Goal: Use online tool/utility: Utilize a website feature to perform a specific function

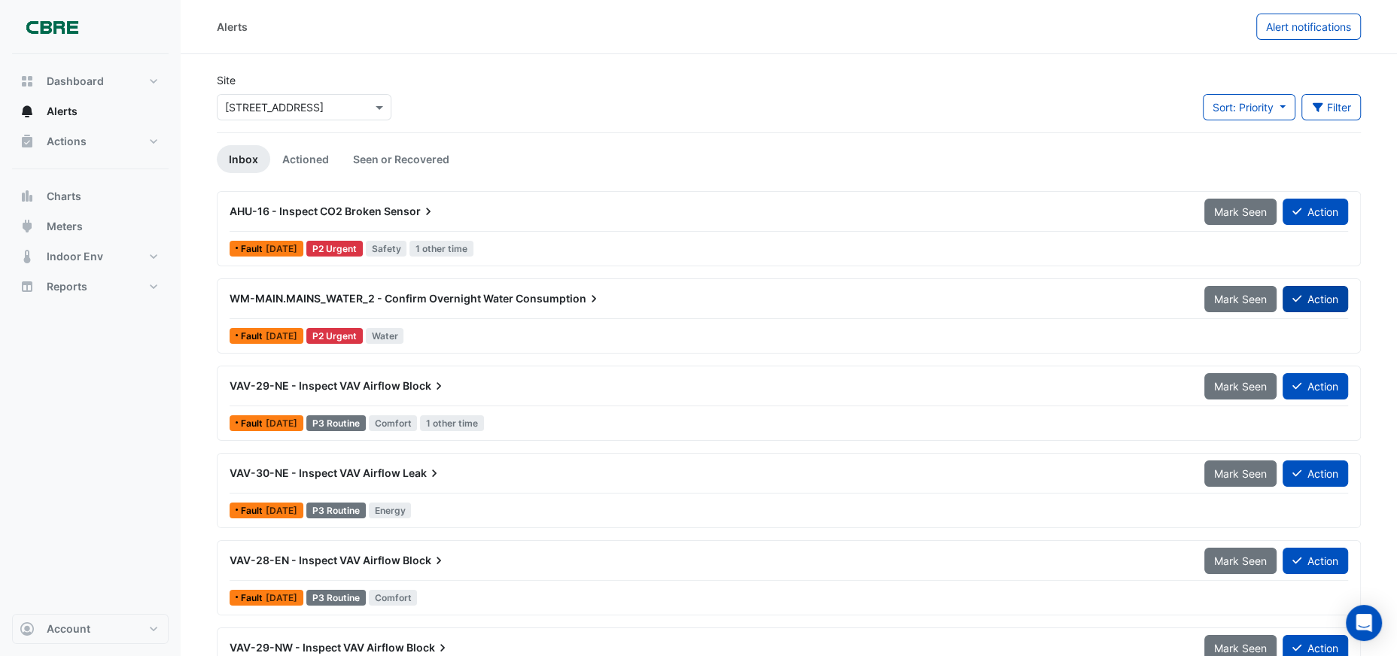
click at [1315, 308] on button "Action" at bounding box center [1315, 299] width 65 height 26
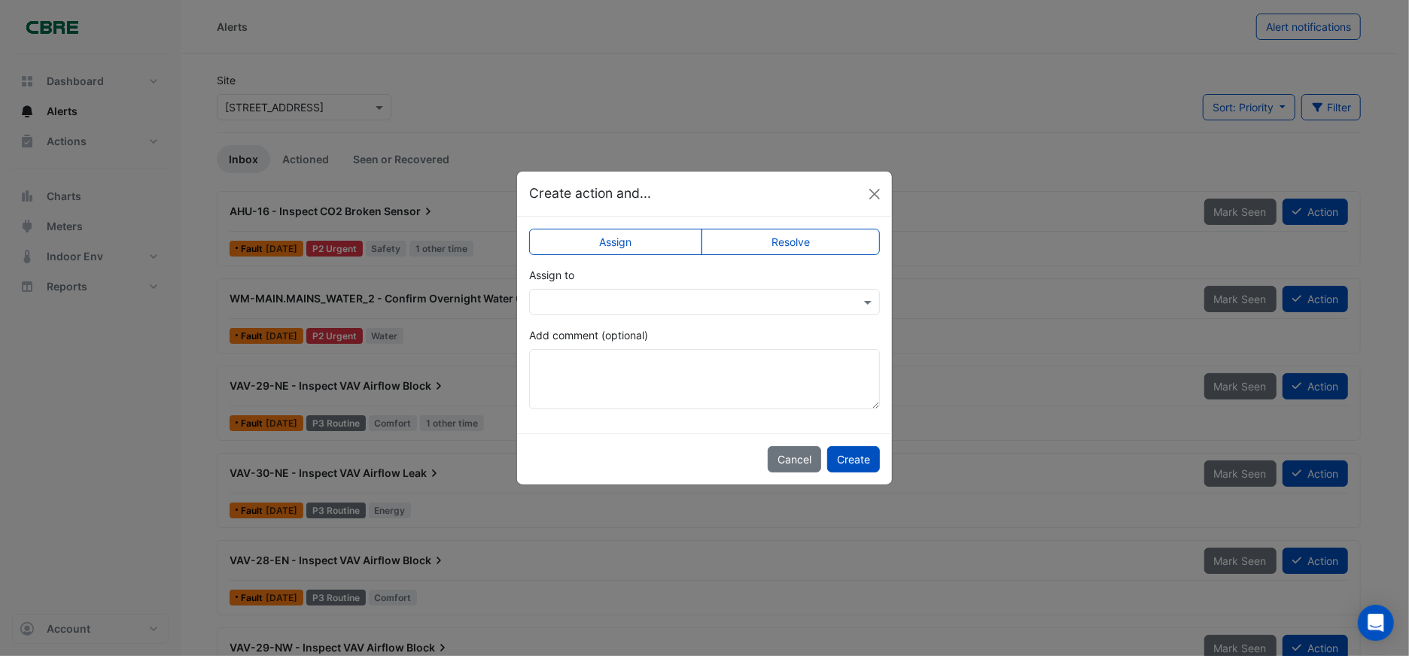
click at [724, 306] on input "text" at bounding box center [690, 303] width 304 height 16
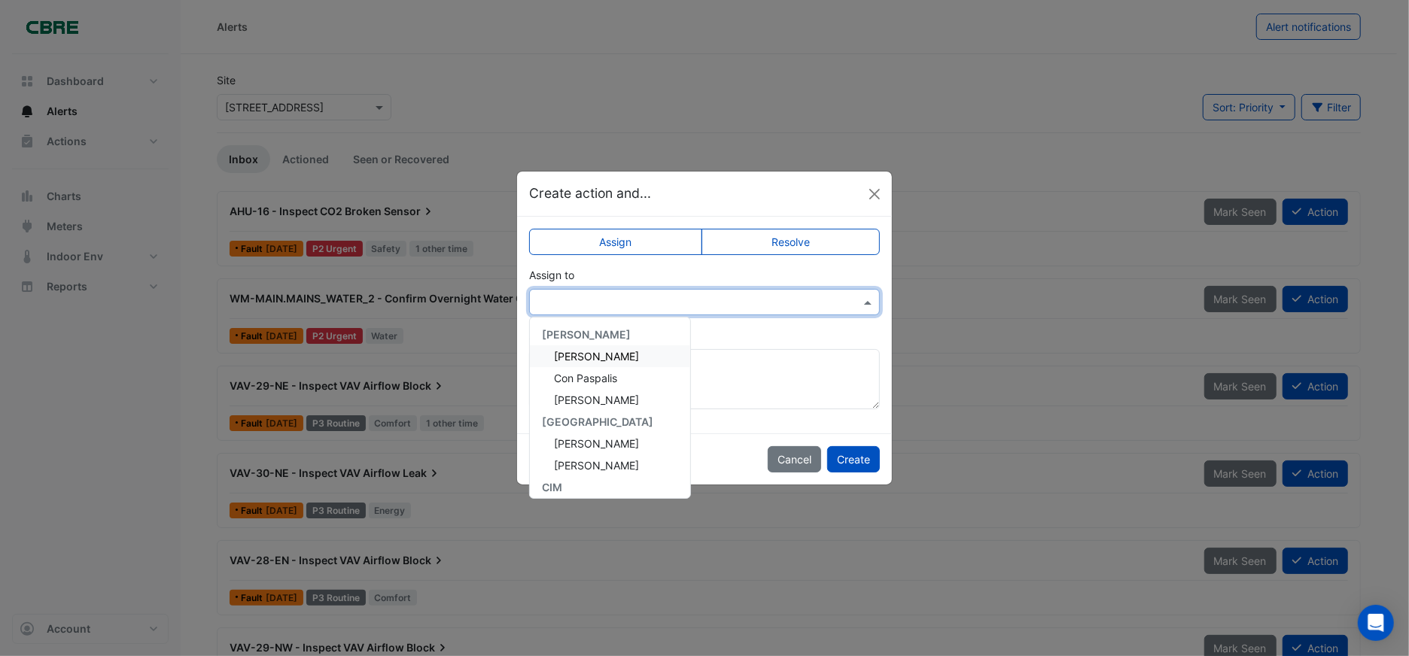
click at [581, 358] on span "[PERSON_NAME]" at bounding box center [596, 356] width 85 height 13
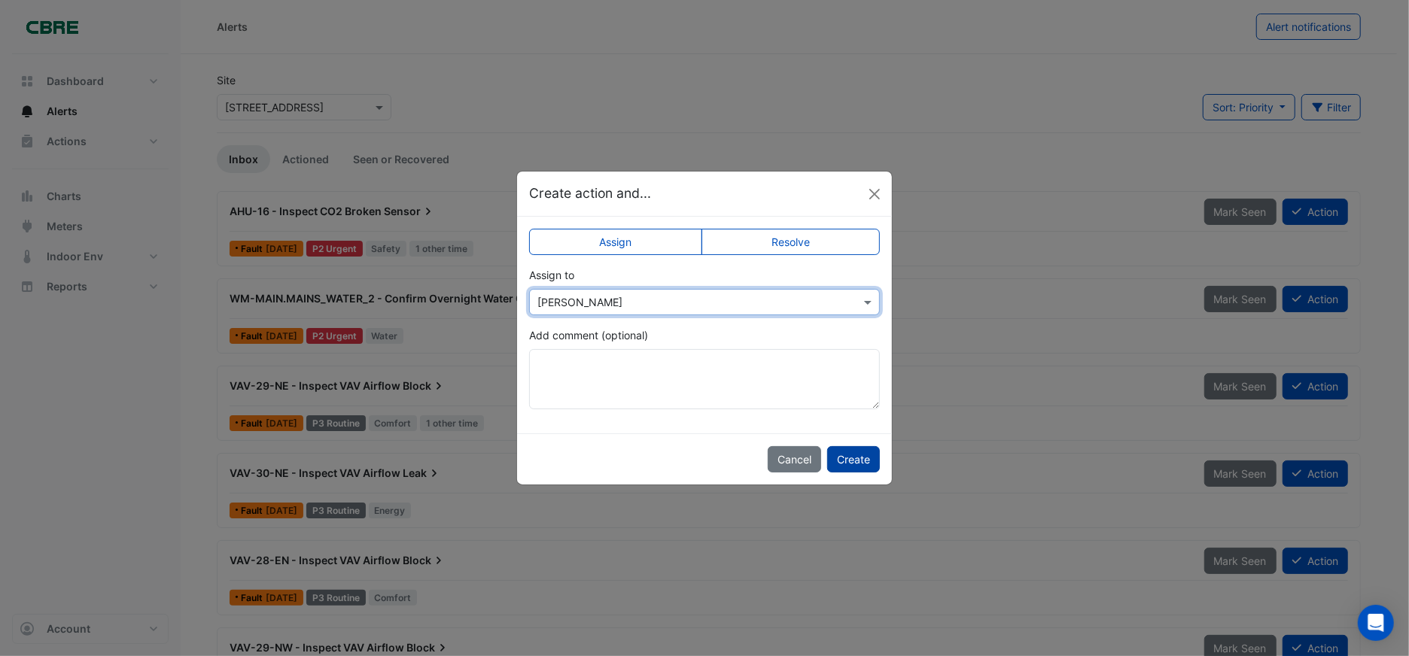
click at [854, 463] on button "Create" at bounding box center [853, 459] width 53 height 26
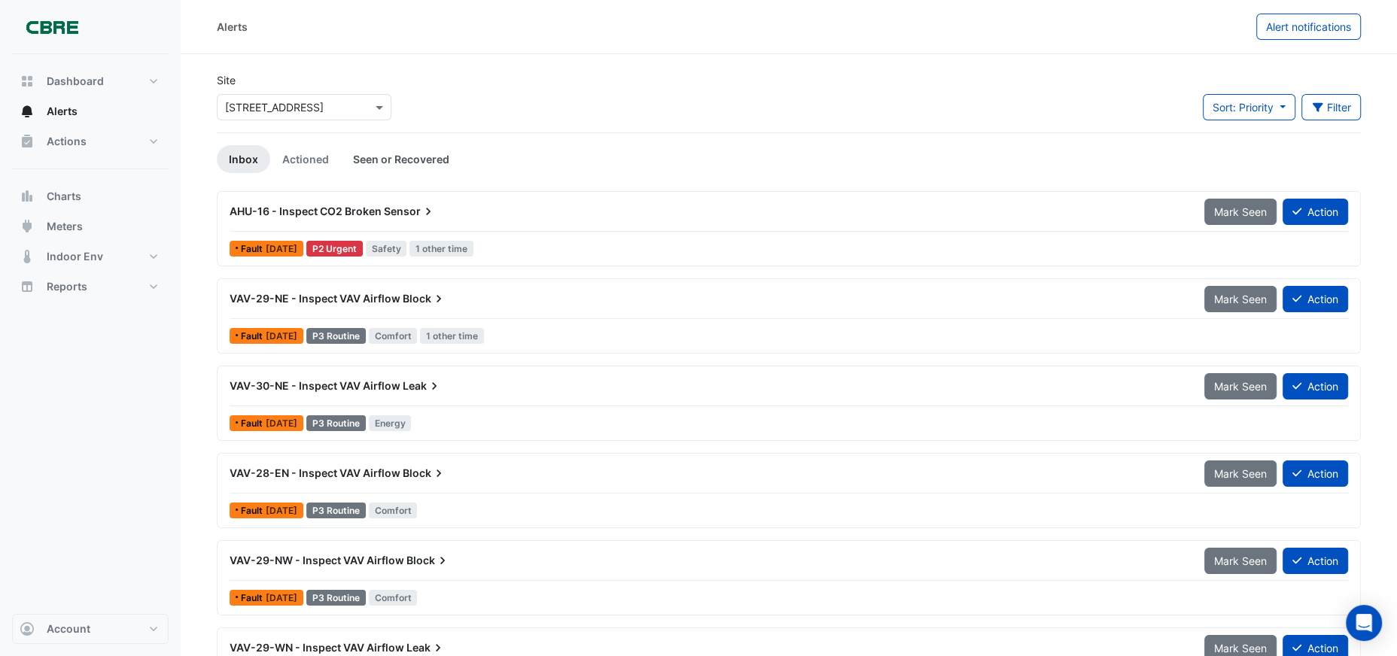
click at [377, 161] on link "Seen or Recovered" at bounding box center [401, 159] width 120 height 28
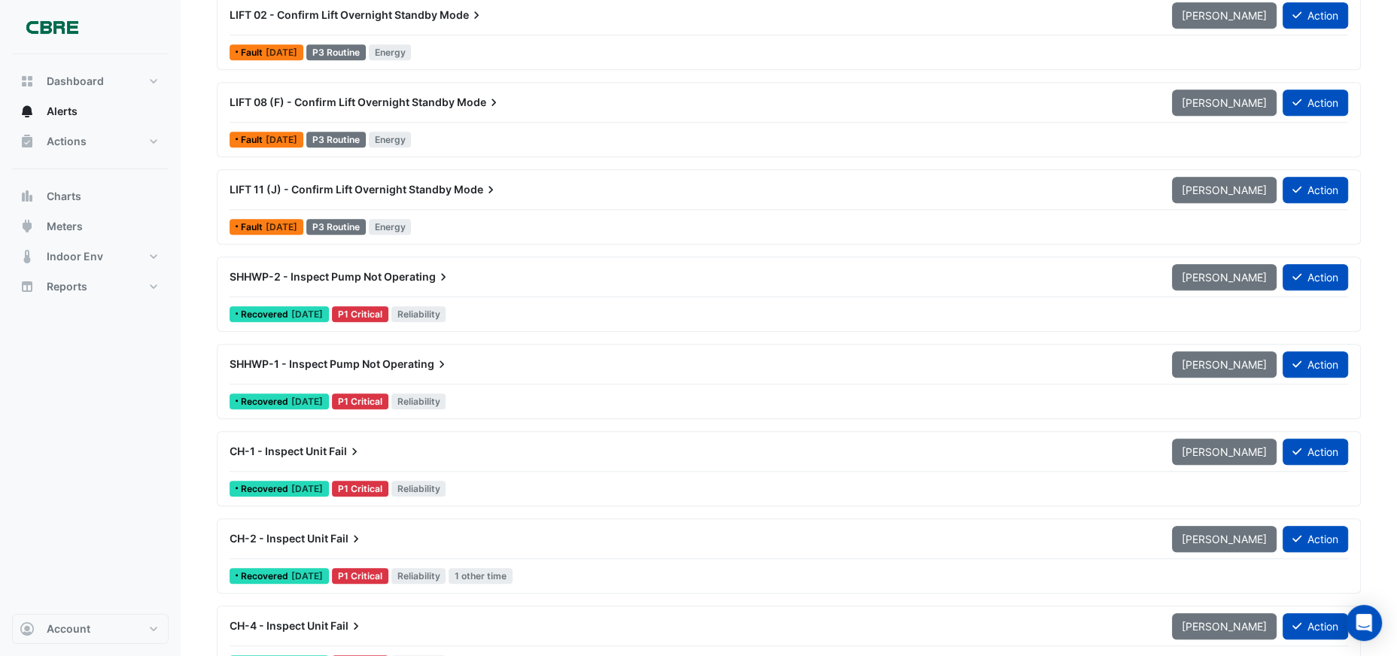
scroll to position [1003, 0]
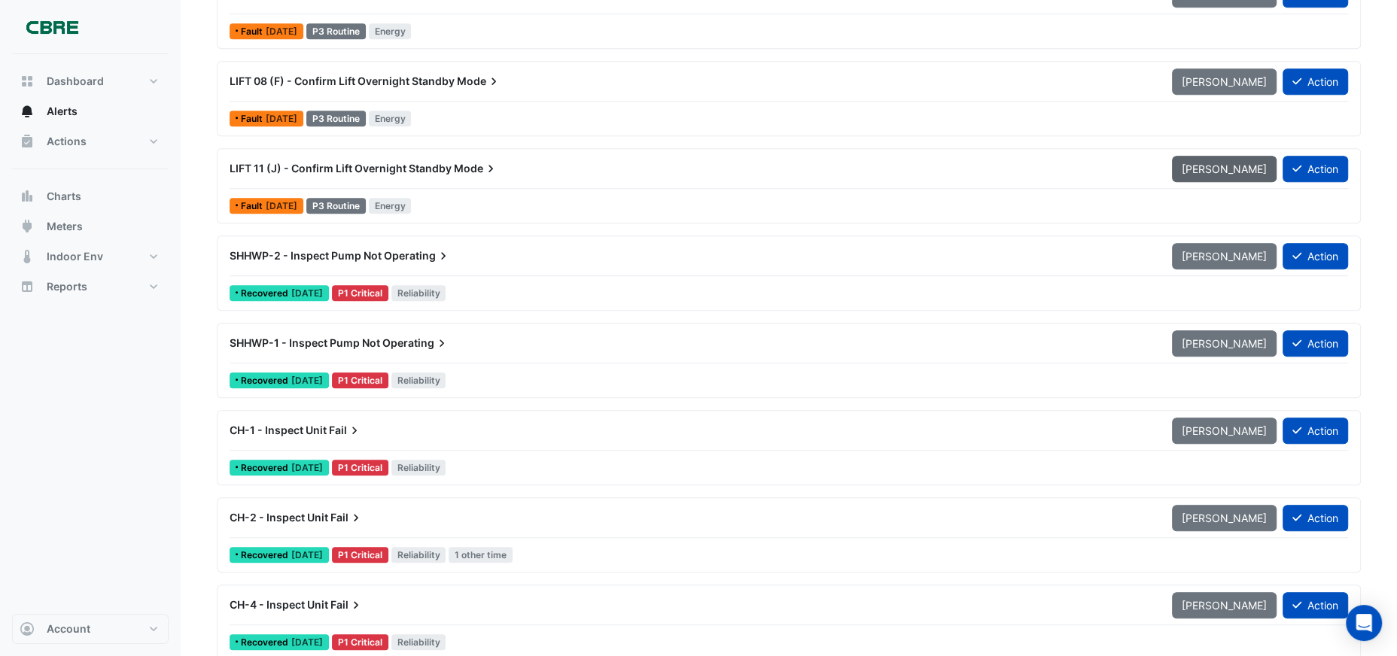
click at [1229, 175] on button "[PERSON_NAME]" at bounding box center [1224, 169] width 105 height 26
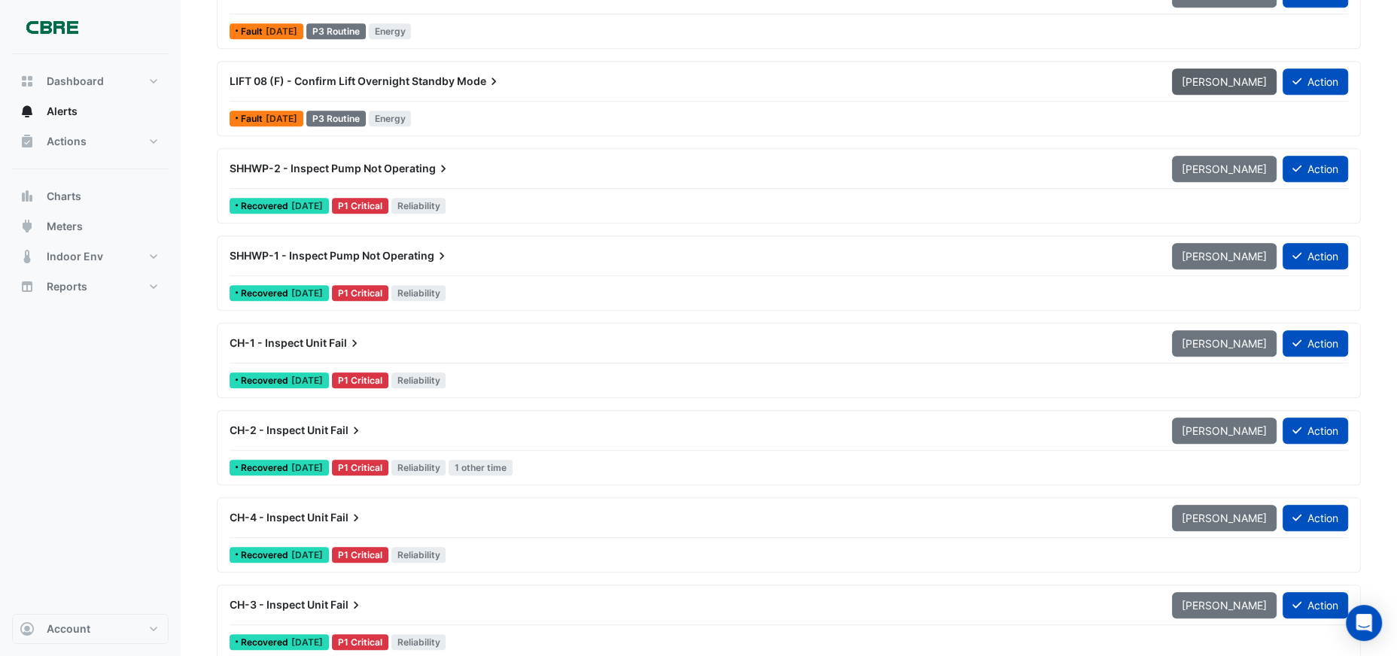
click at [1219, 85] on span "[PERSON_NAME]" at bounding box center [1224, 81] width 85 height 13
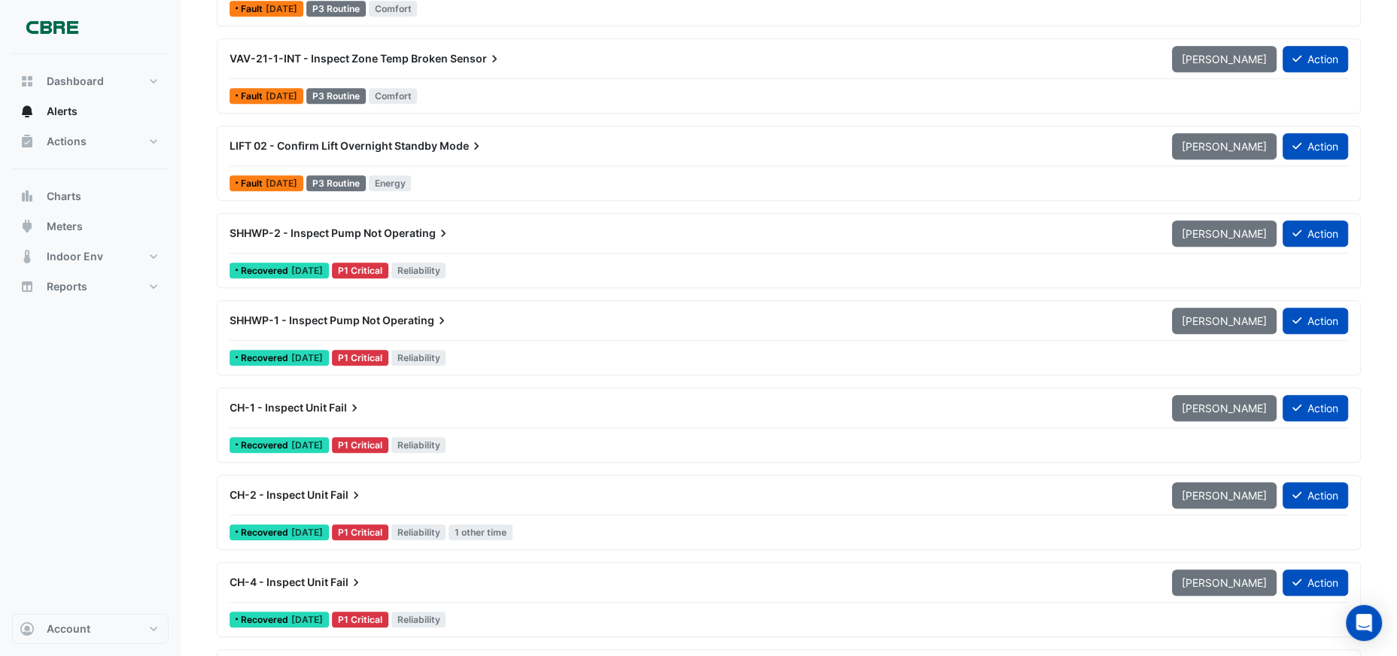
scroll to position [836, 0]
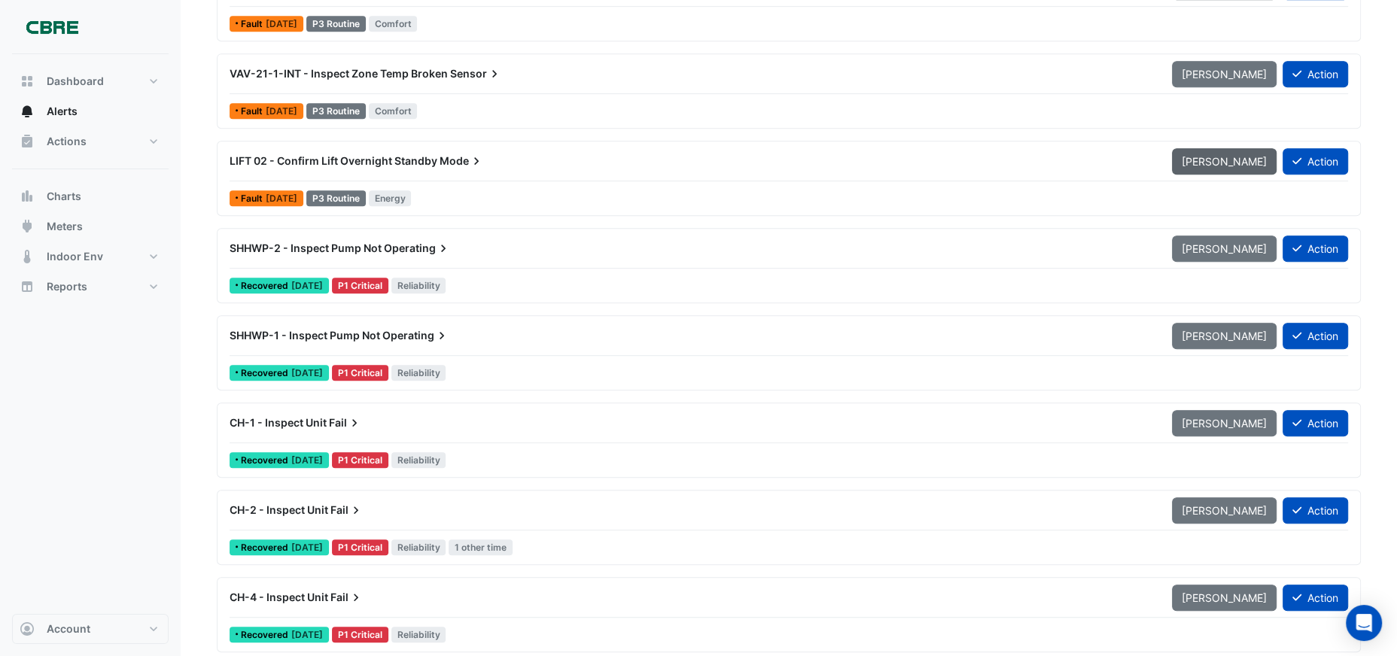
click at [1204, 166] on span "[PERSON_NAME]" at bounding box center [1224, 161] width 85 height 13
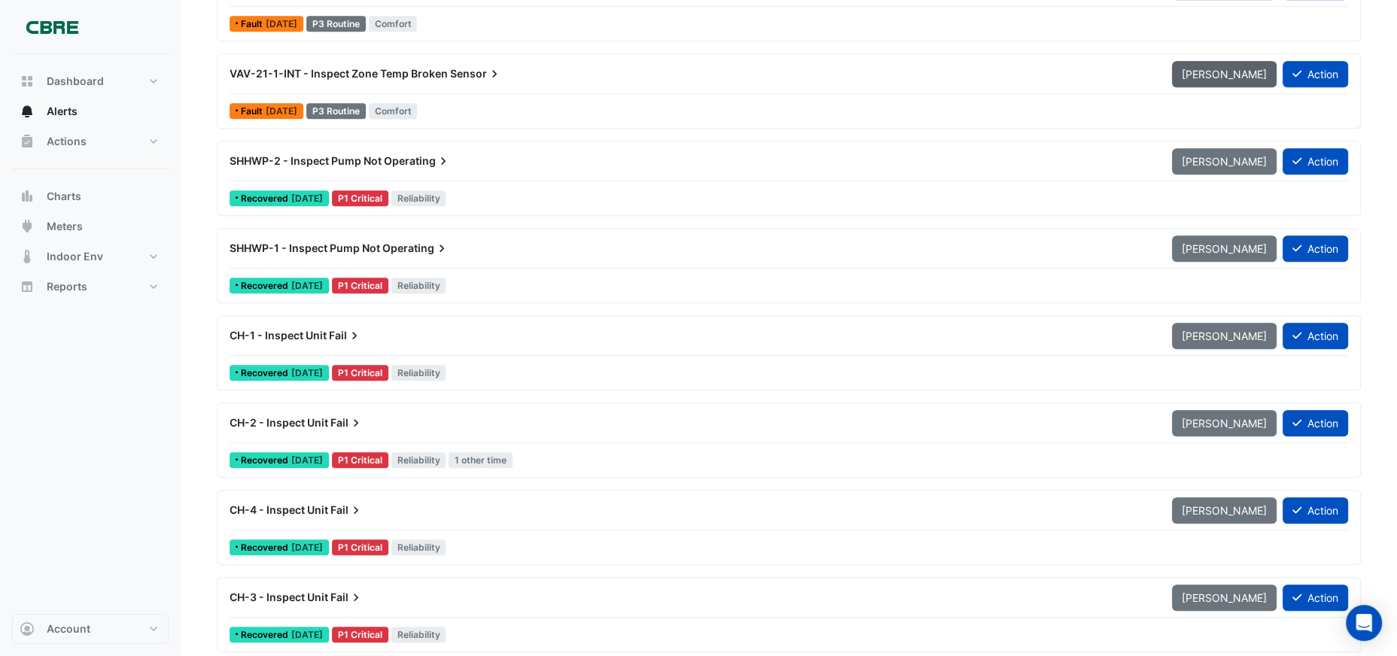
click at [1219, 76] on span "[PERSON_NAME]" at bounding box center [1224, 74] width 85 height 13
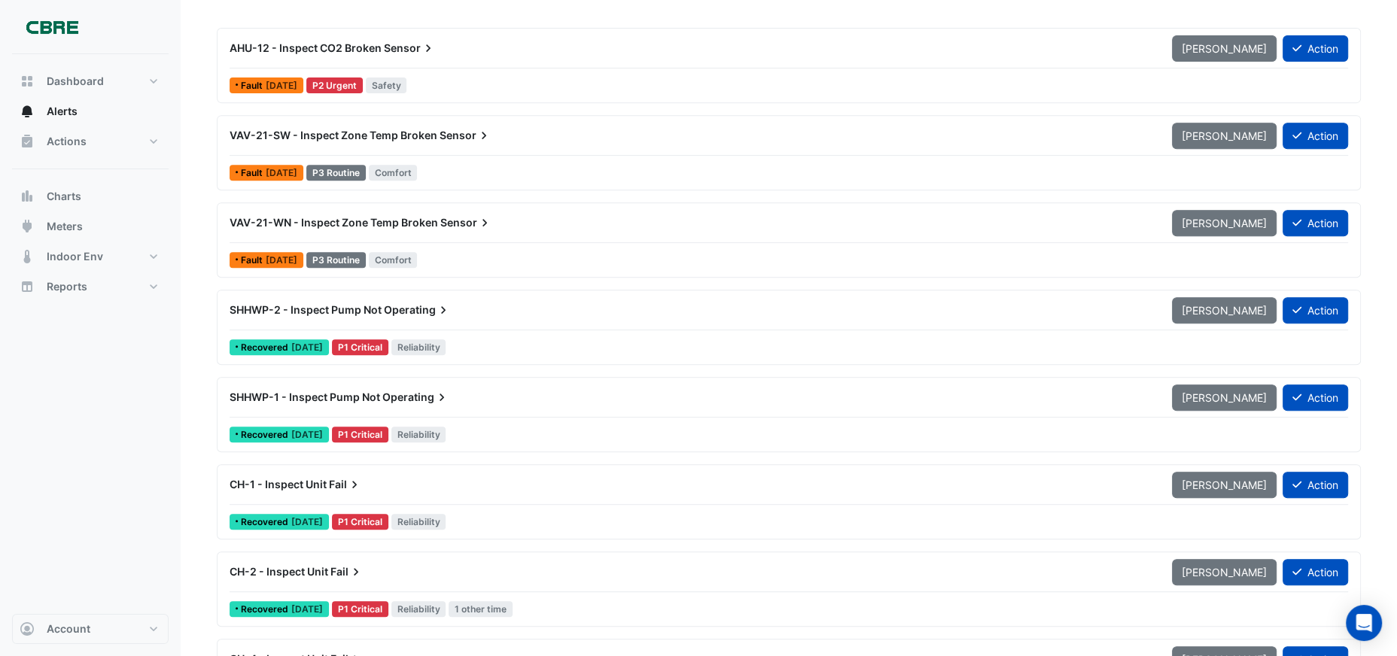
scroll to position [418, 0]
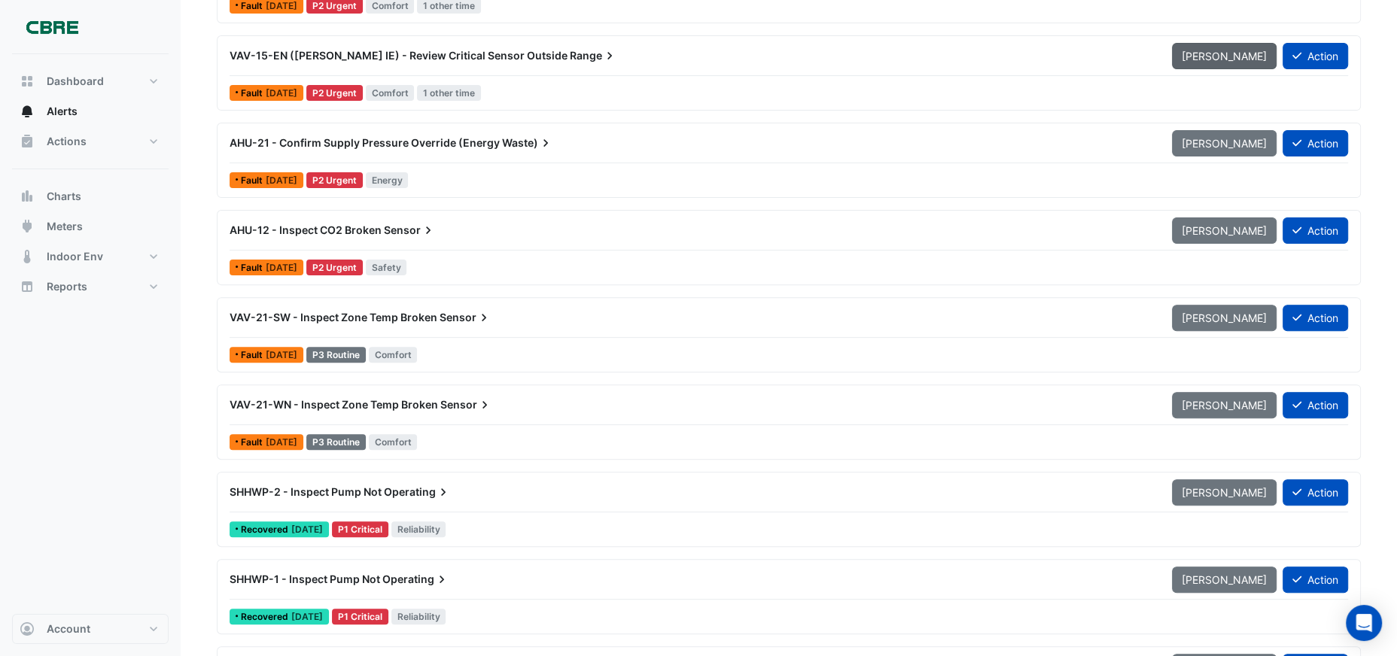
click at [1219, 56] on span "[PERSON_NAME]" at bounding box center [1224, 56] width 85 height 13
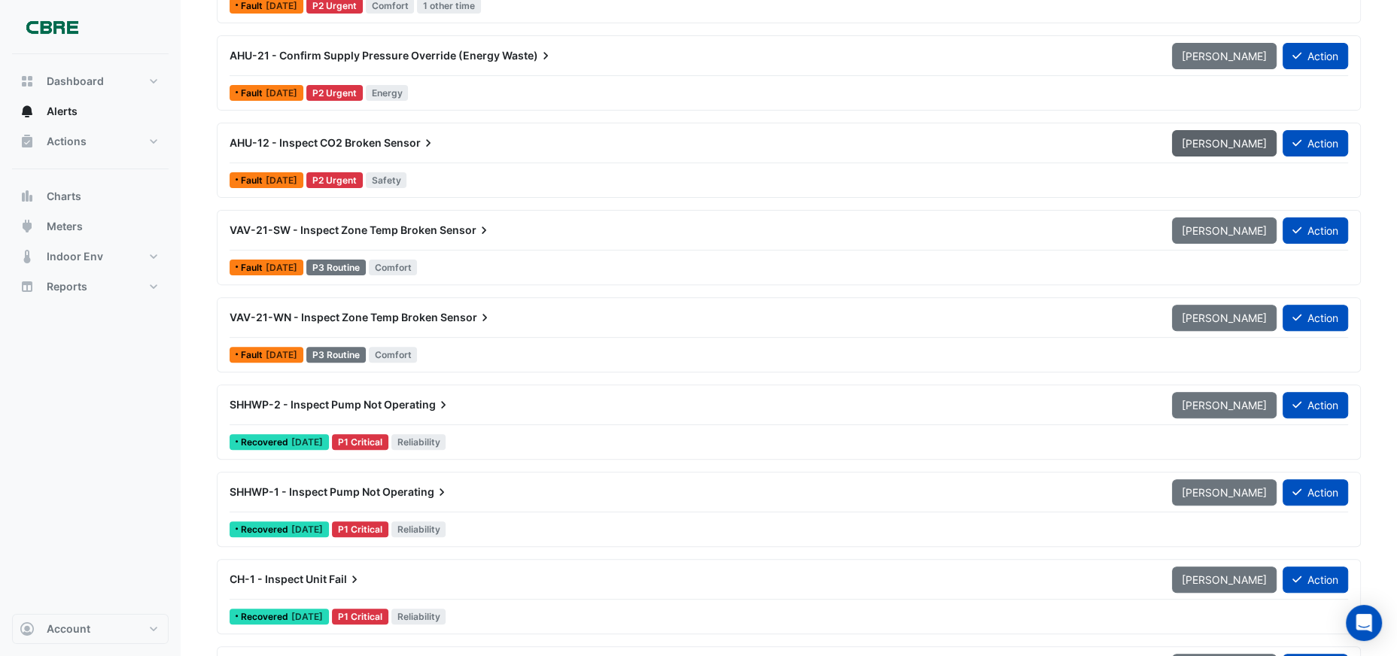
click at [1220, 143] on span "[PERSON_NAME]" at bounding box center [1224, 143] width 85 height 13
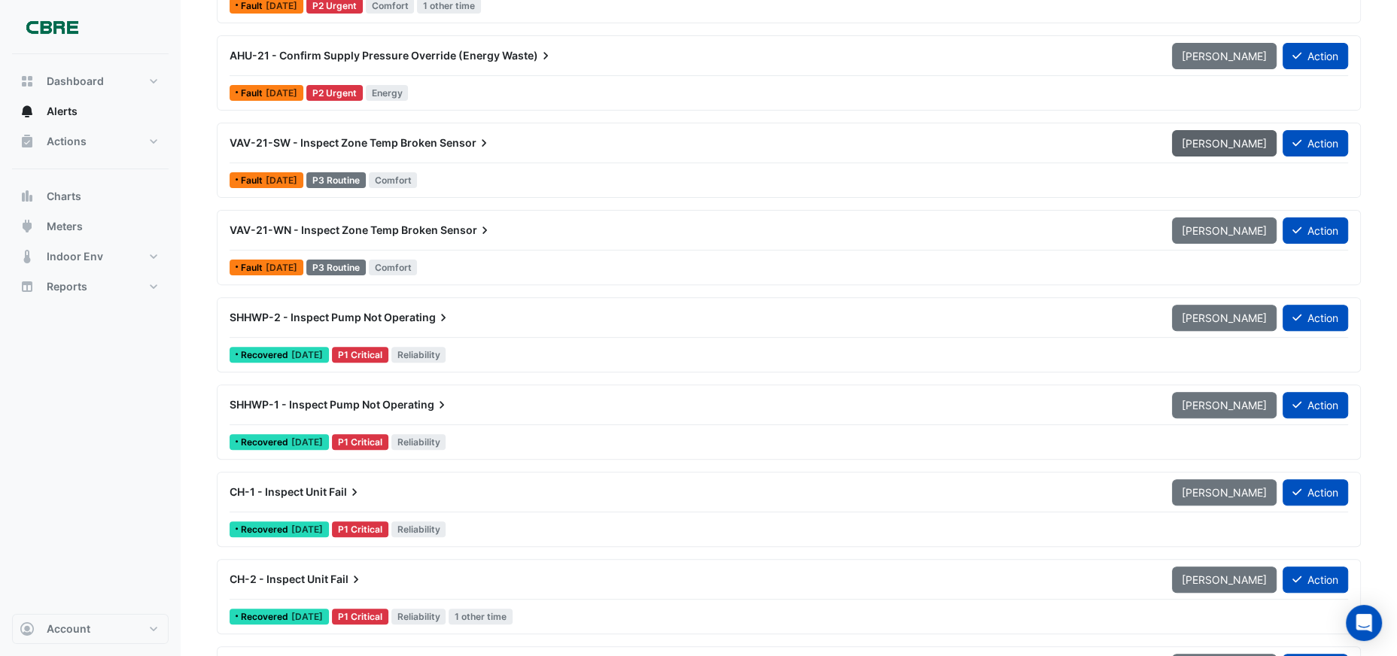
click at [1219, 148] on button "[PERSON_NAME]" at bounding box center [1224, 143] width 105 height 26
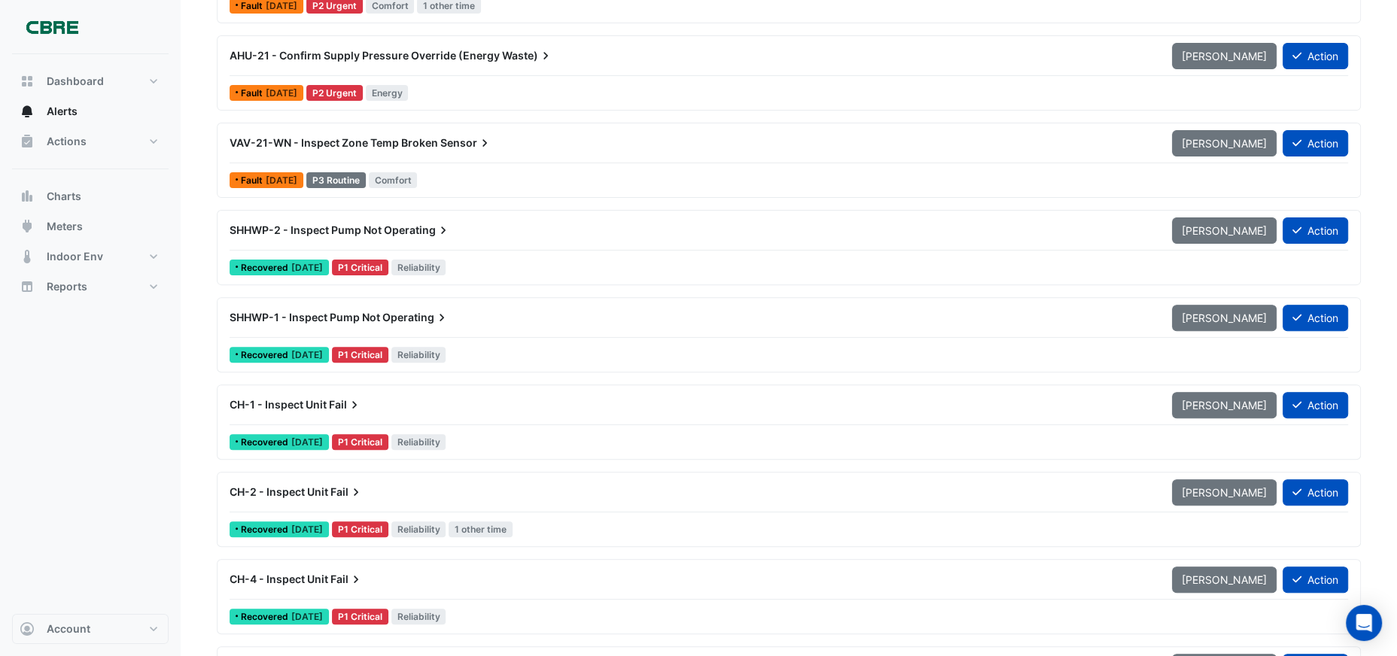
click at [1219, 148] on button "[PERSON_NAME]" at bounding box center [1224, 143] width 105 height 26
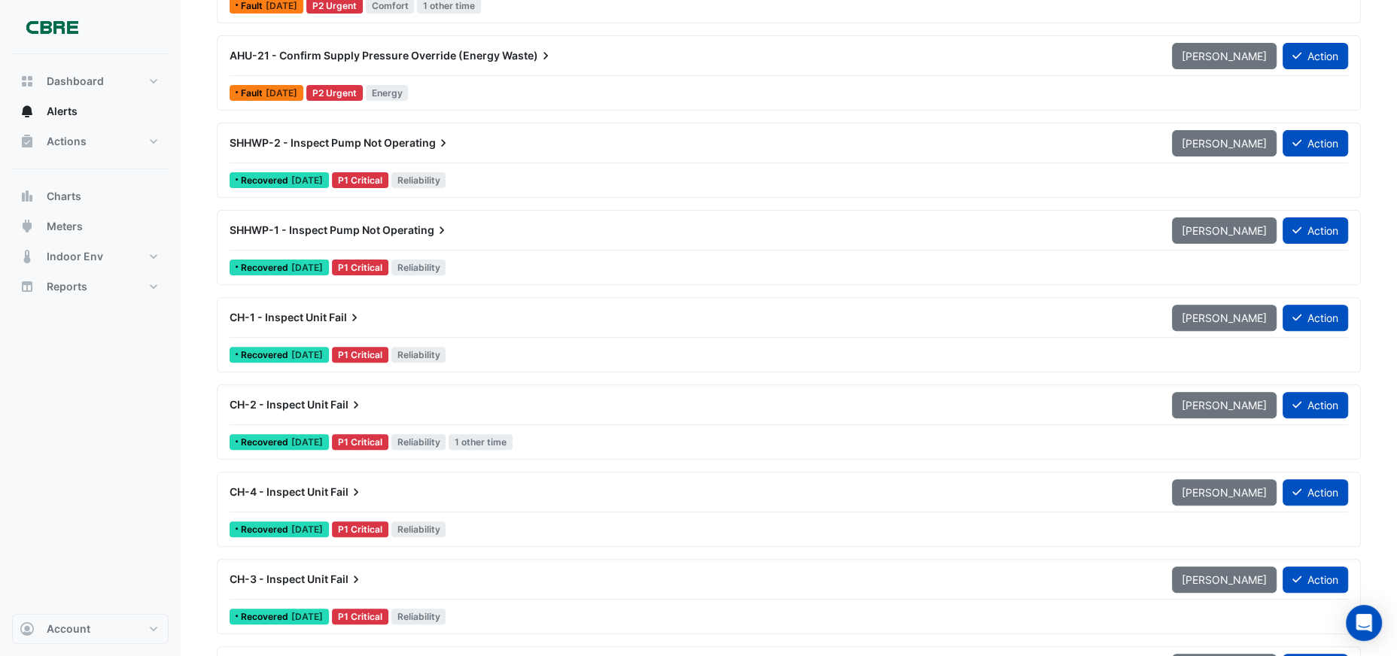
click at [1219, 148] on button "[PERSON_NAME]" at bounding box center [1224, 143] width 105 height 26
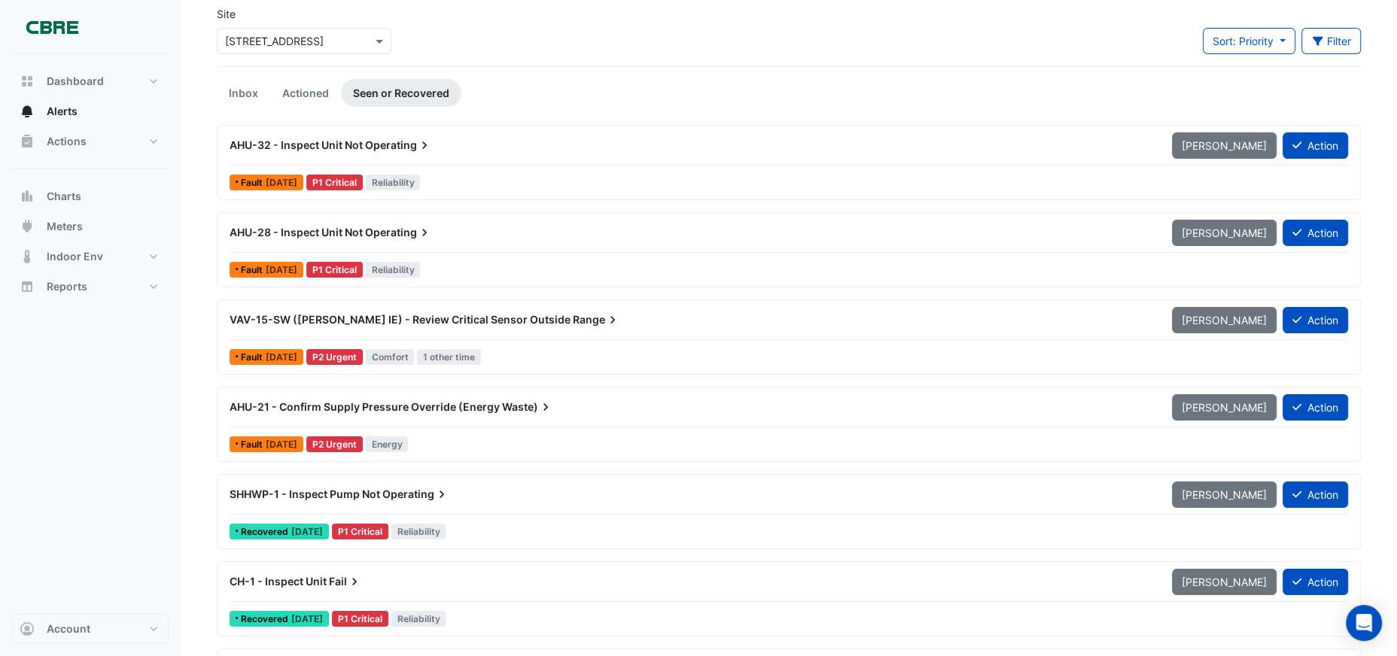
scroll to position [0, 0]
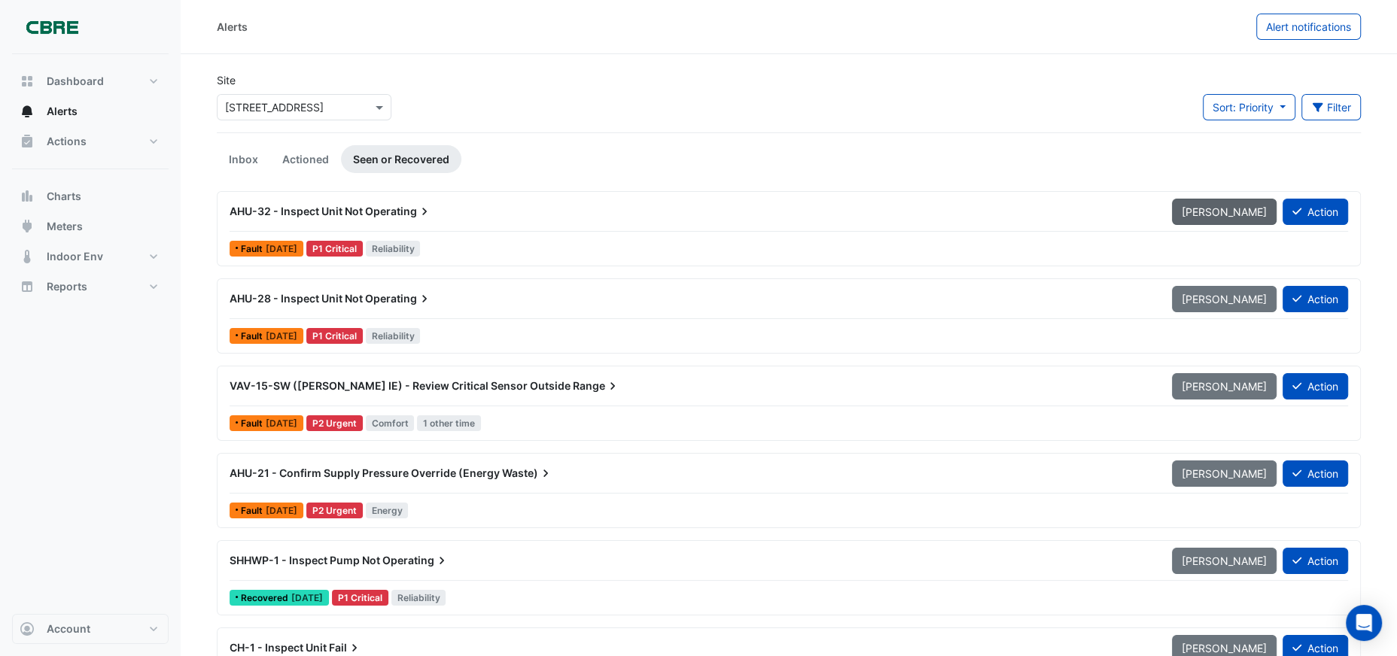
click at [1200, 215] on span "[PERSON_NAME]" at bounding box center [1224, 212] width 85 height 13
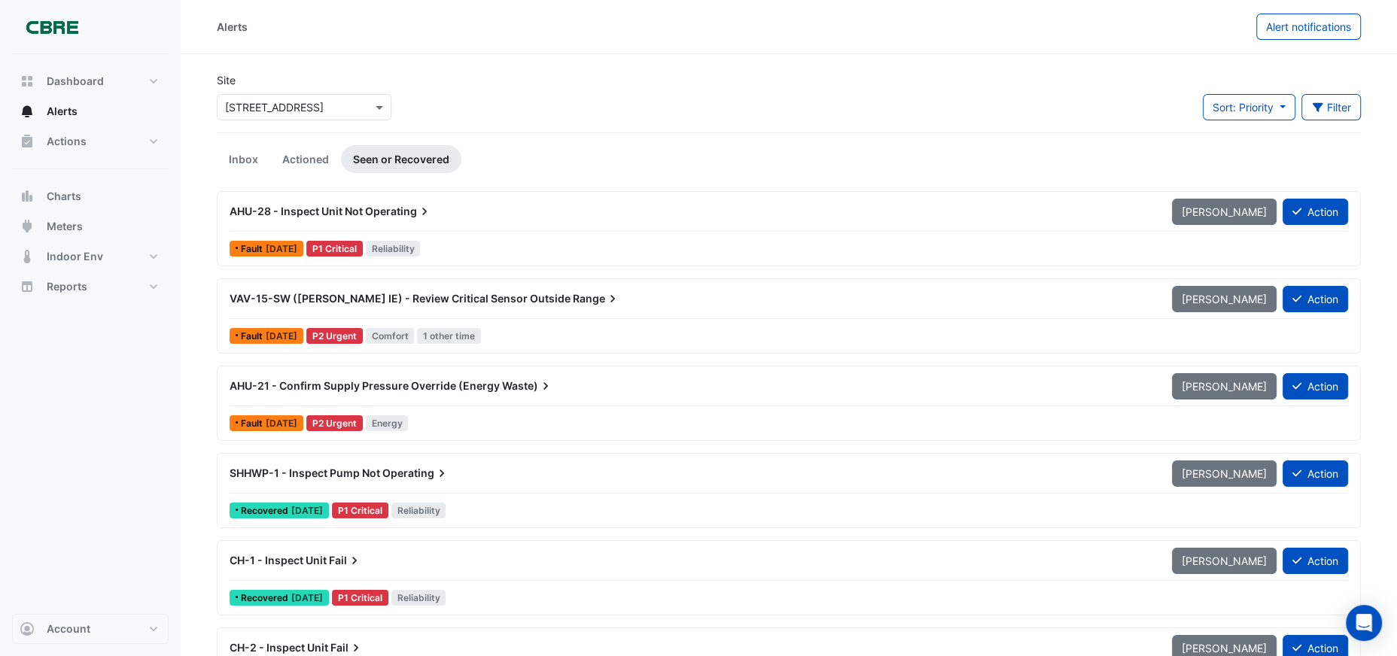
click at [1200, 215] on span "[PERSON_NAME]" at bounding box center [1224, 212] width 85 height 13
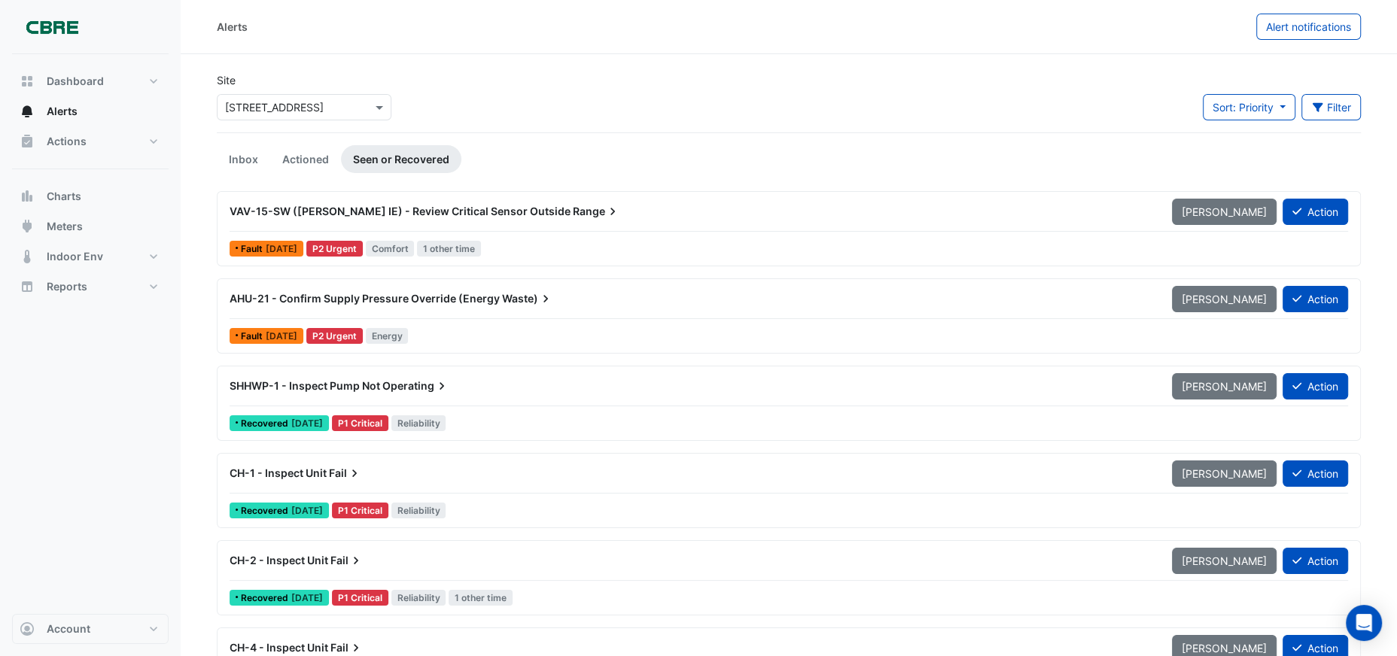
click at [1200, 215] on span "[PERSON_NAME]" at bounding box center [1224, 212] width 85 height 13
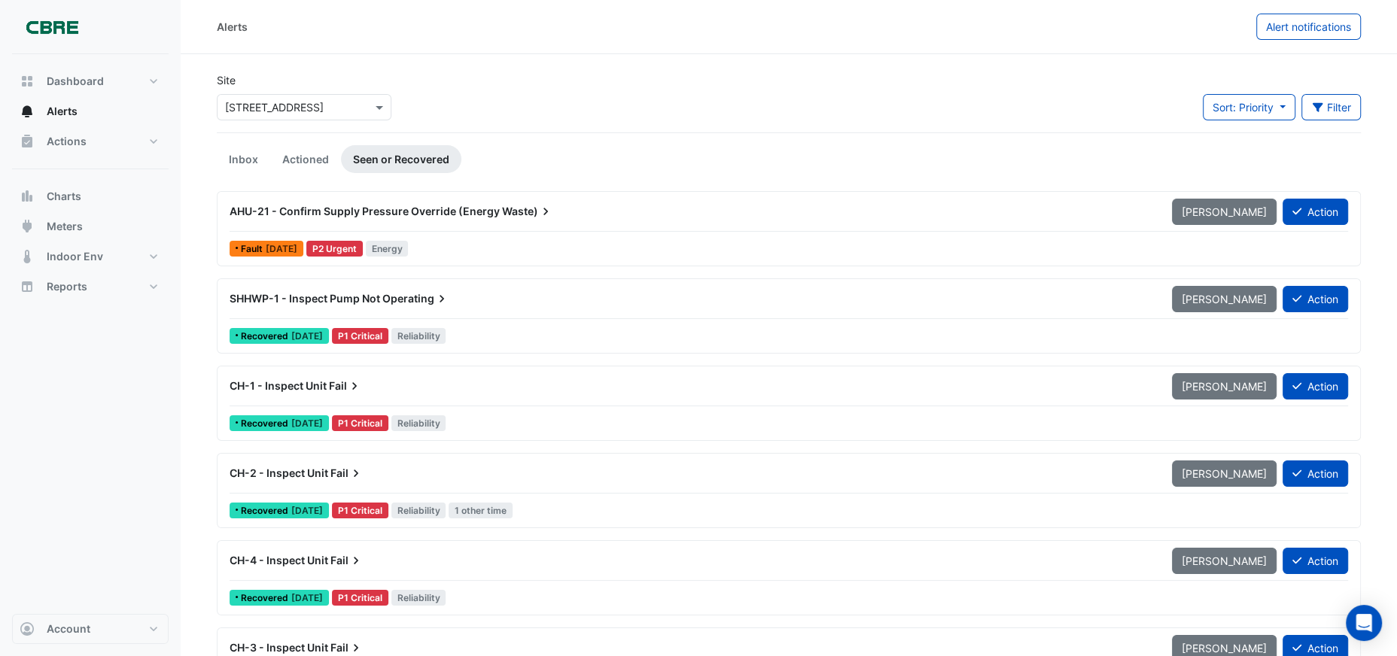
click at [1200, 215] on span "[PERSON_NAME]" at bounding box center [1224, 212] width 85 height 13
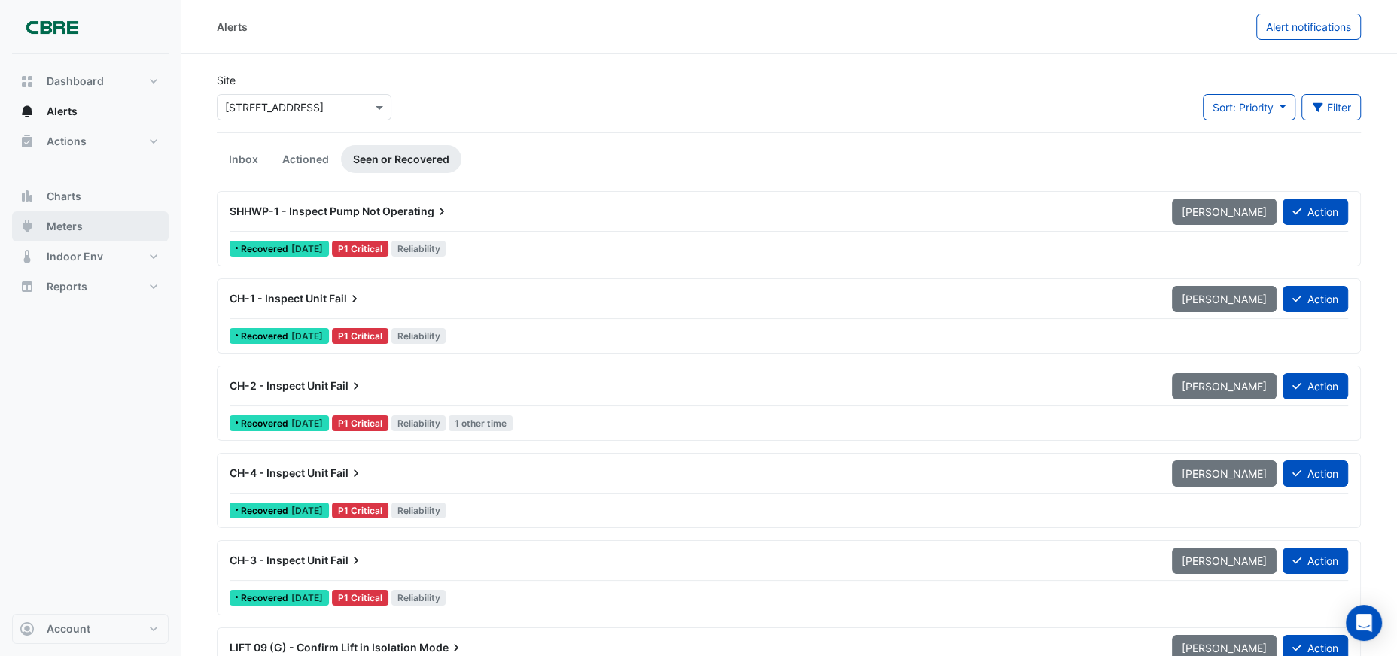
click at [62, 223] on span "Meters" at bounding box center [65, 226] width 36 height 15
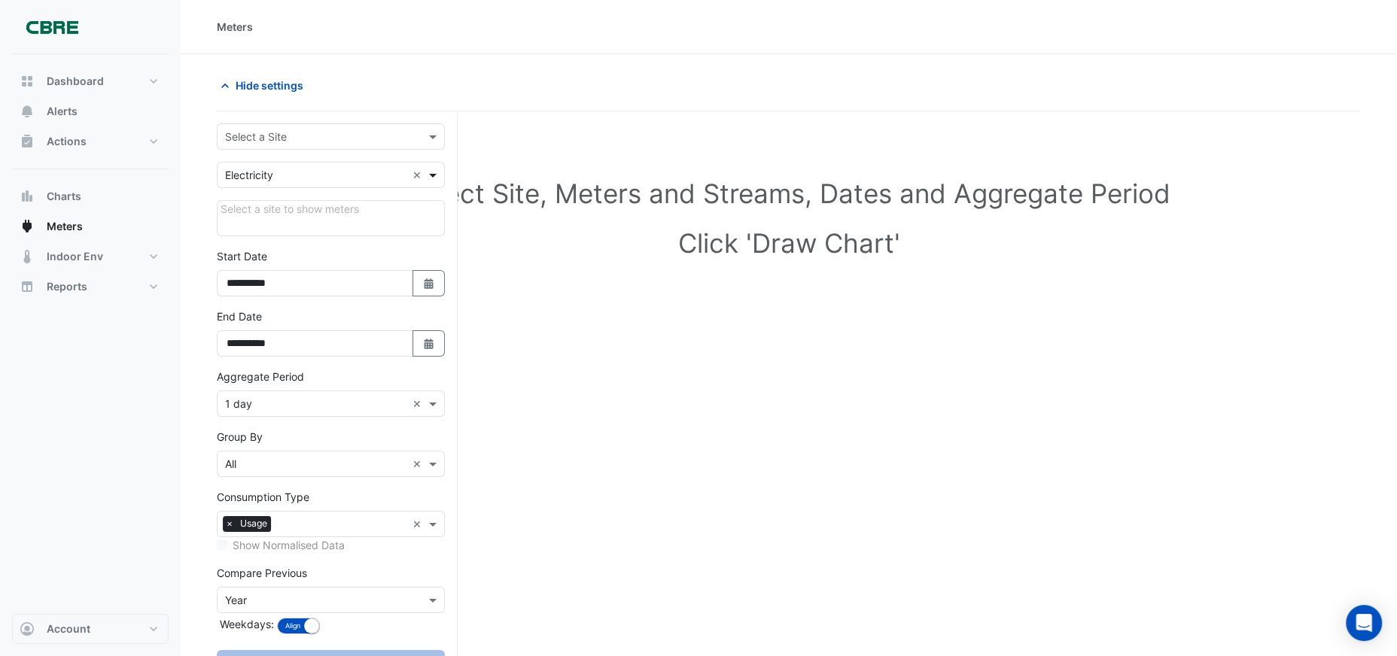
click at [429, 178] on span at bounding box center [434, 175] width 19 height 16
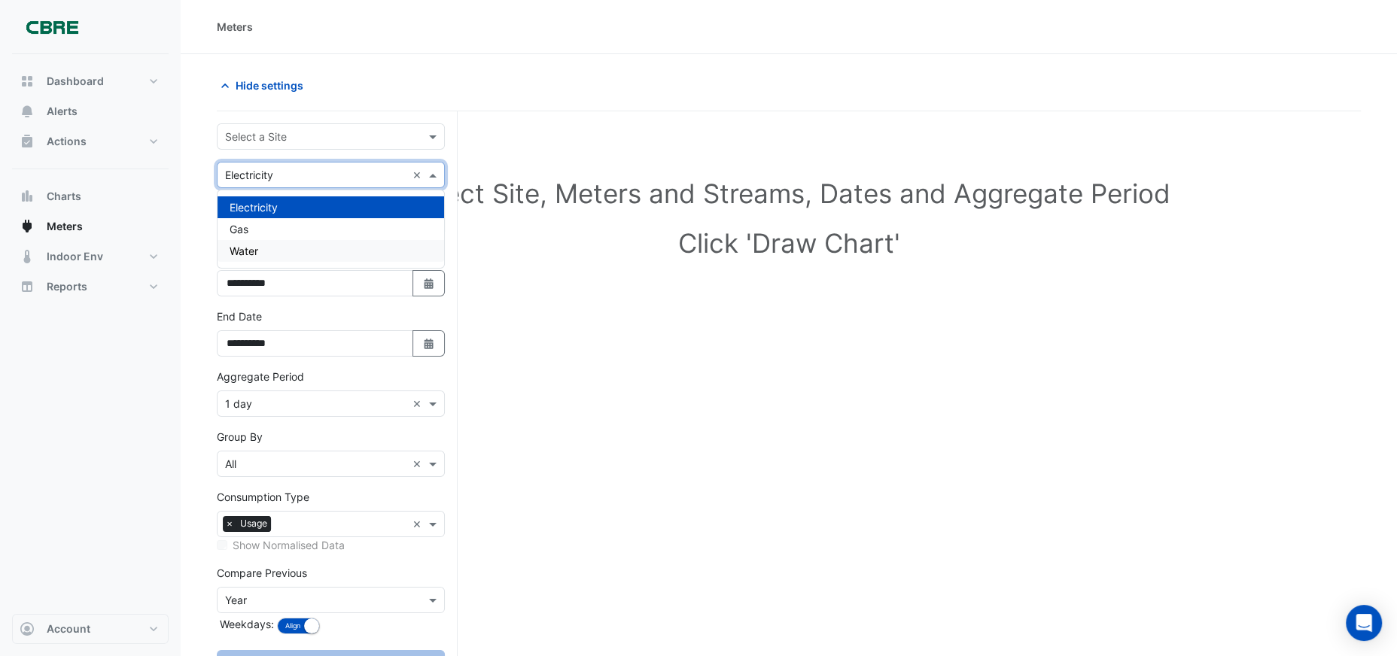
click at [268, 251] on div "Water" at bounding box center [331, 251] width 227 height 22
click at [433, 132] on span at bounding box center [434, 137] width 19 height 16
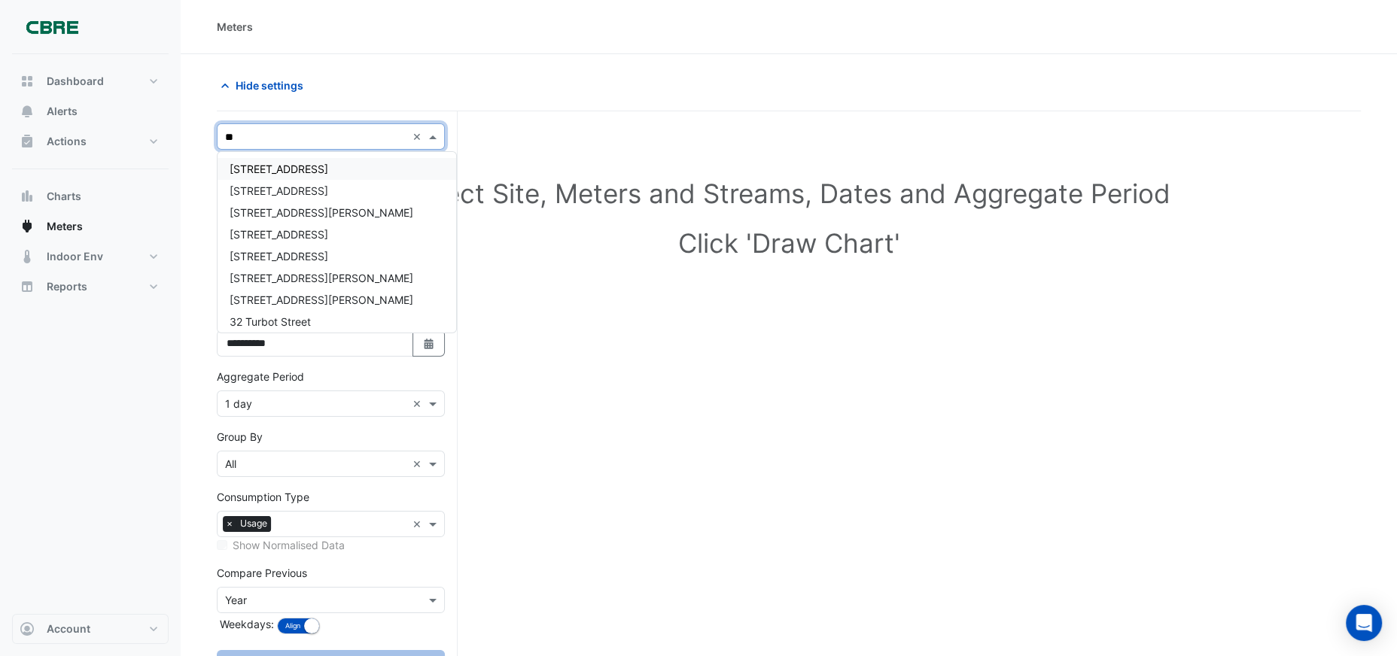
type input "***"
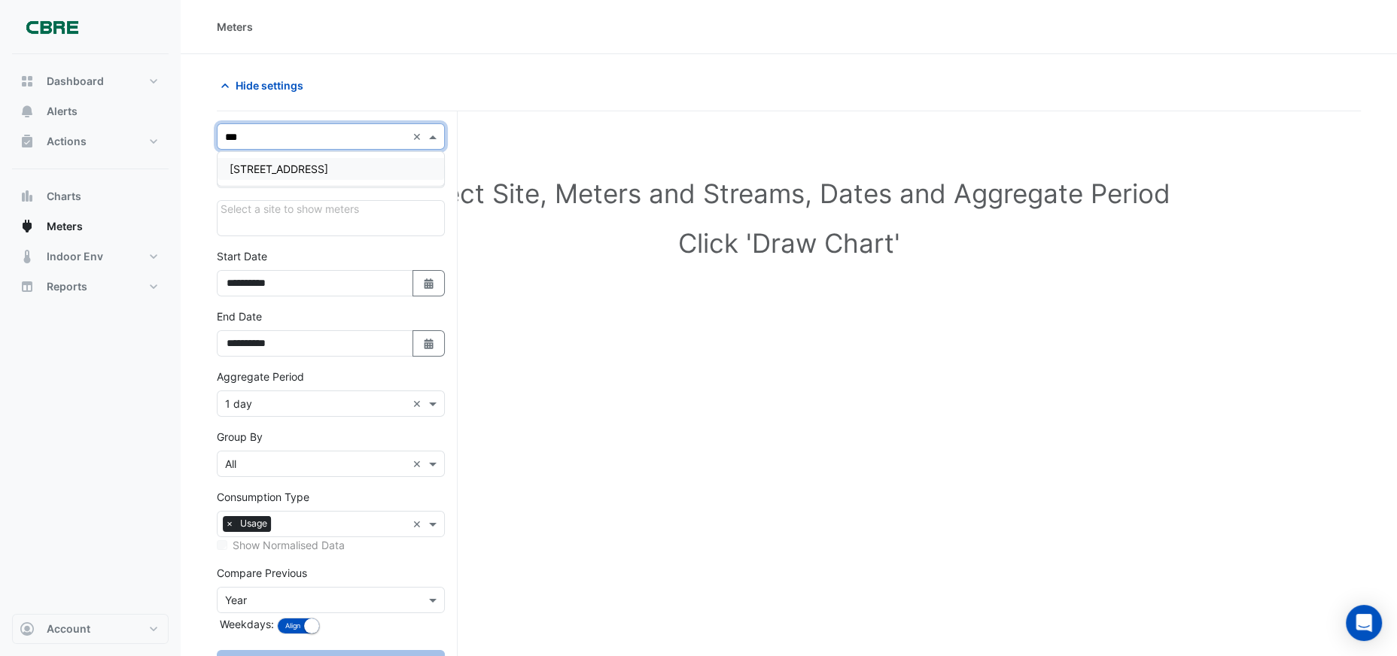
click at [318, 163] on span "[STREET_ADDRESS]" at bounding box center [279, 169] width 99 height 13
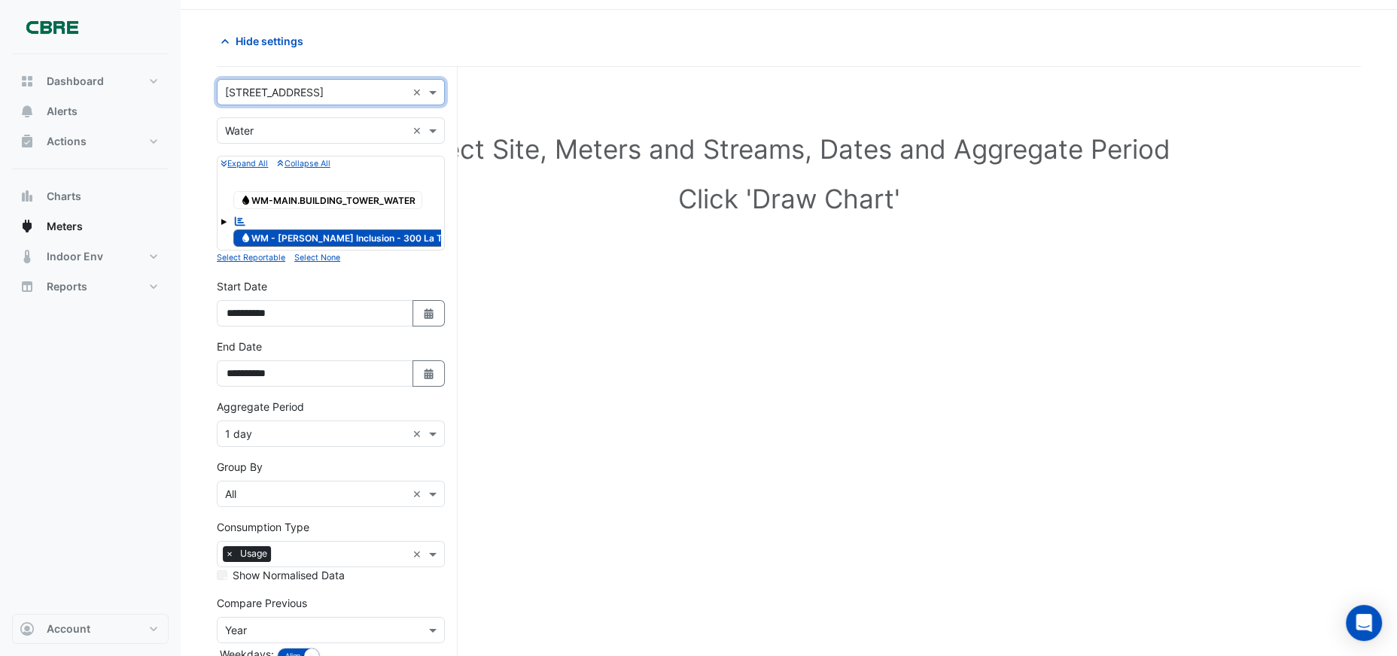
scroll to position [136, 0]
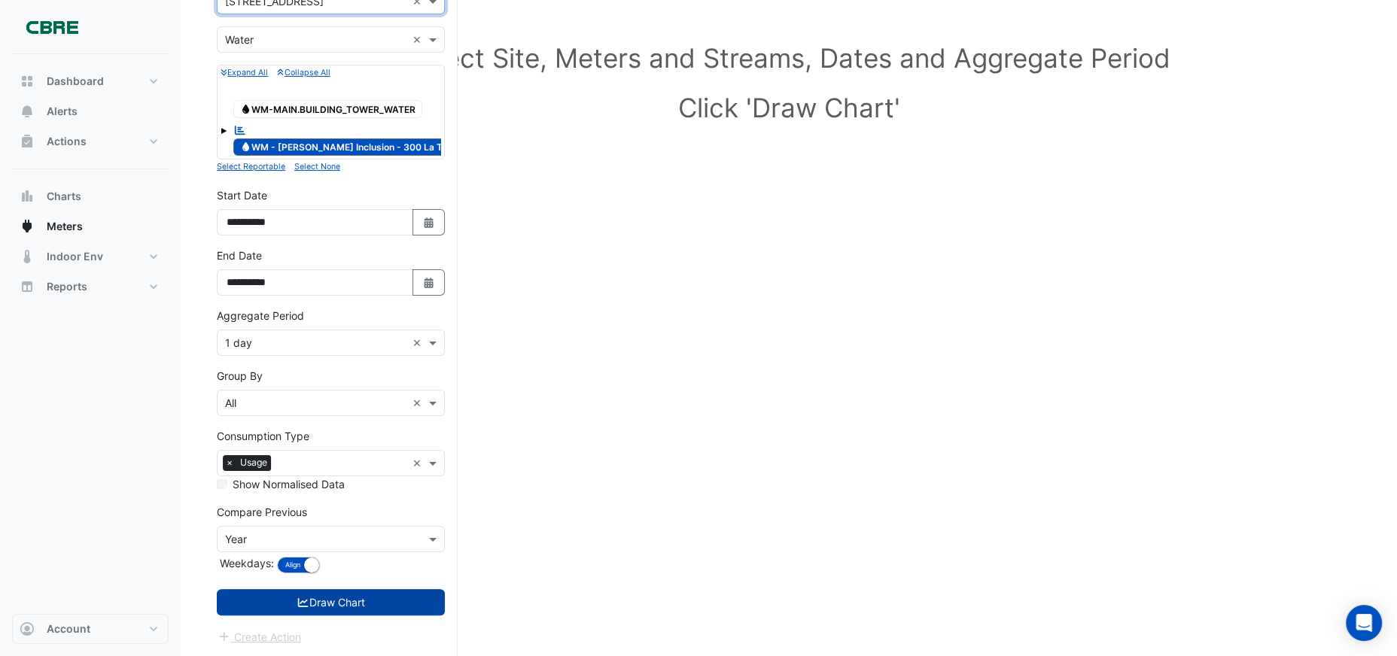
click at [292, 608] on button "Draw Chart" at bounding box center [331, 602] width 228 height 26
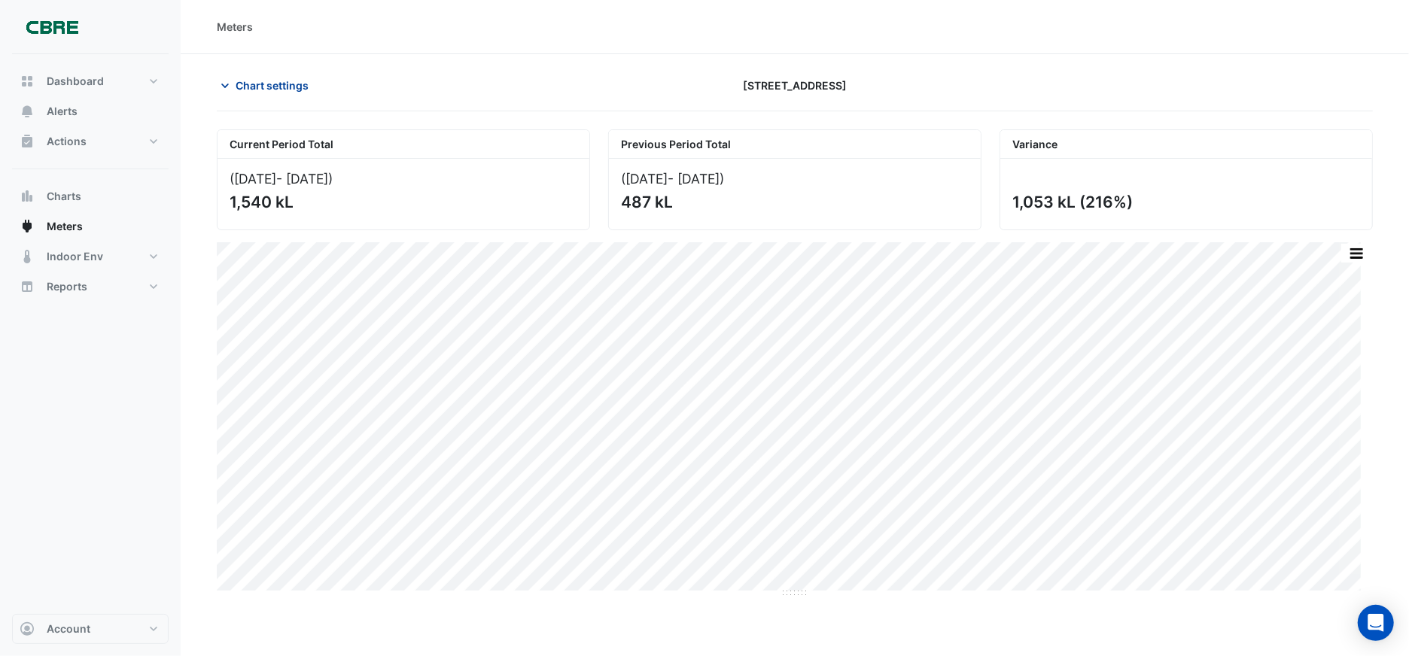
click at [230, 82] on icon "button" at bounding box center [225, 85] width 15 height 15
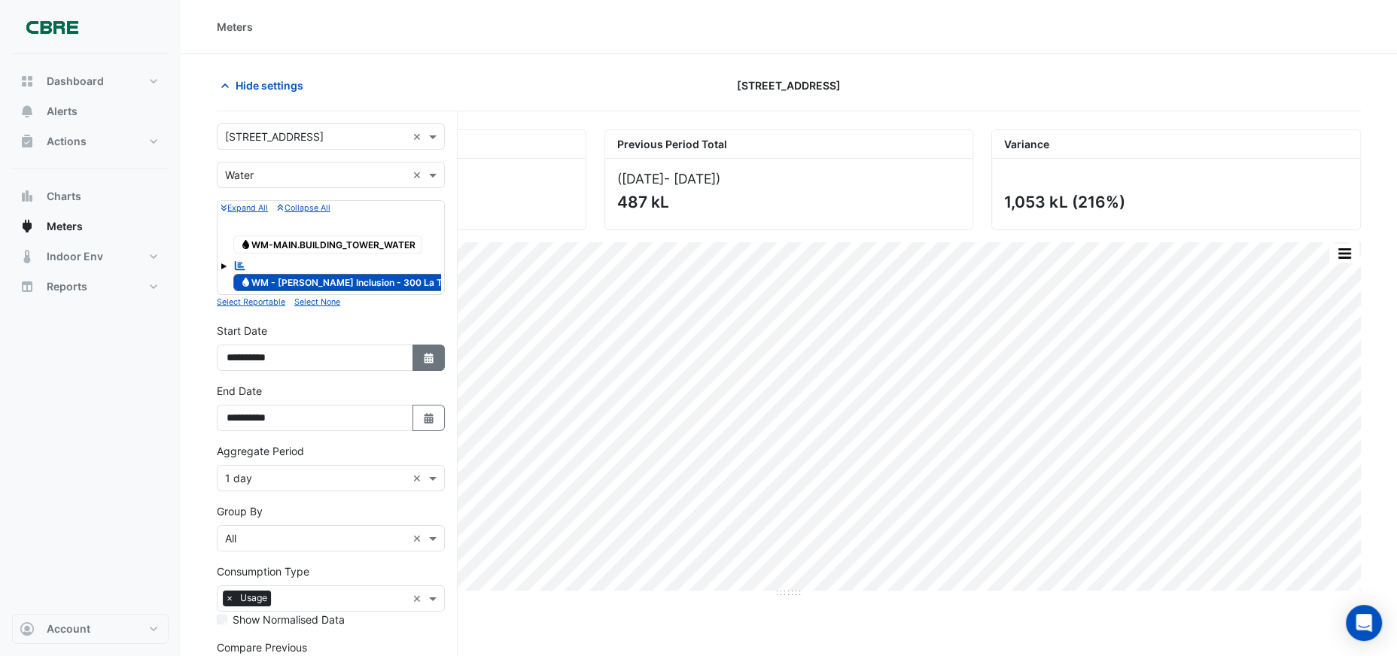
click at [428, 361] on icon "button" at bounding box center [428, 358] width 9 height 11
select select "*"
select select "****"
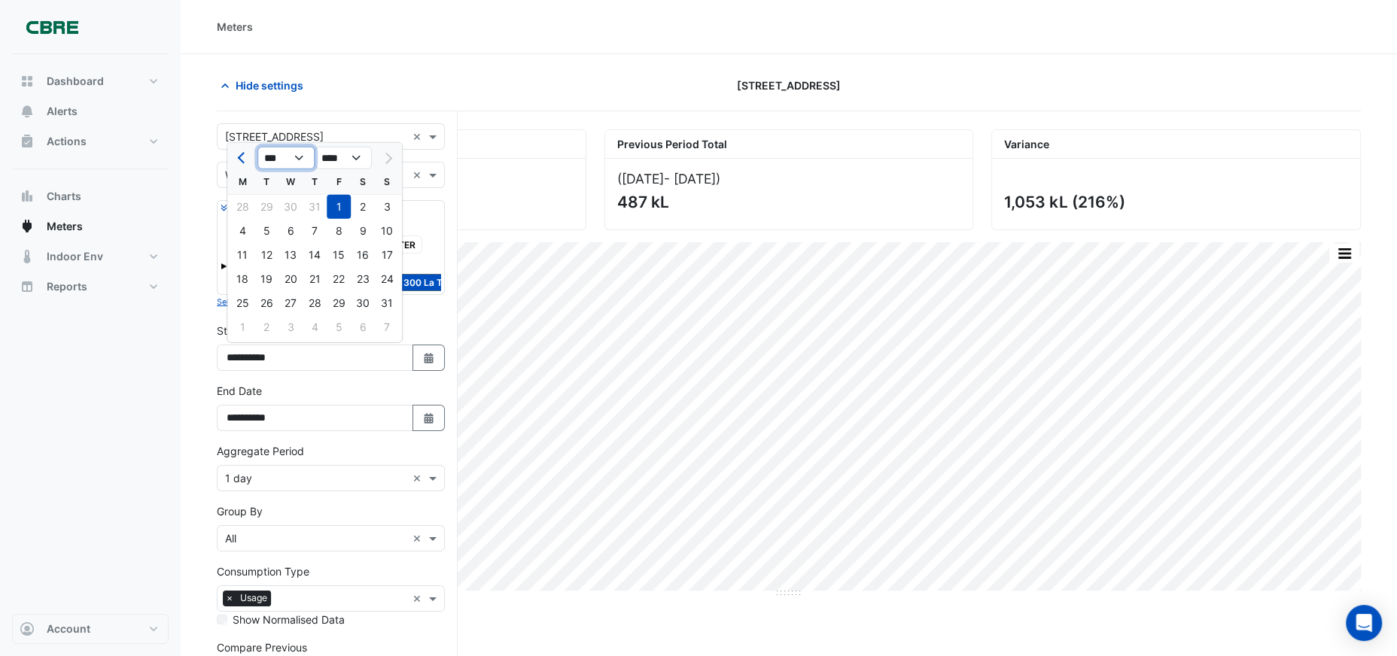
click at [302, 155] on select "*** *** *** *** *** *** *** ***" at bounding box center [285, 158] width 57 height 23
click at [436, 480] on span at bounding box center [434, 479] width 19 height 16
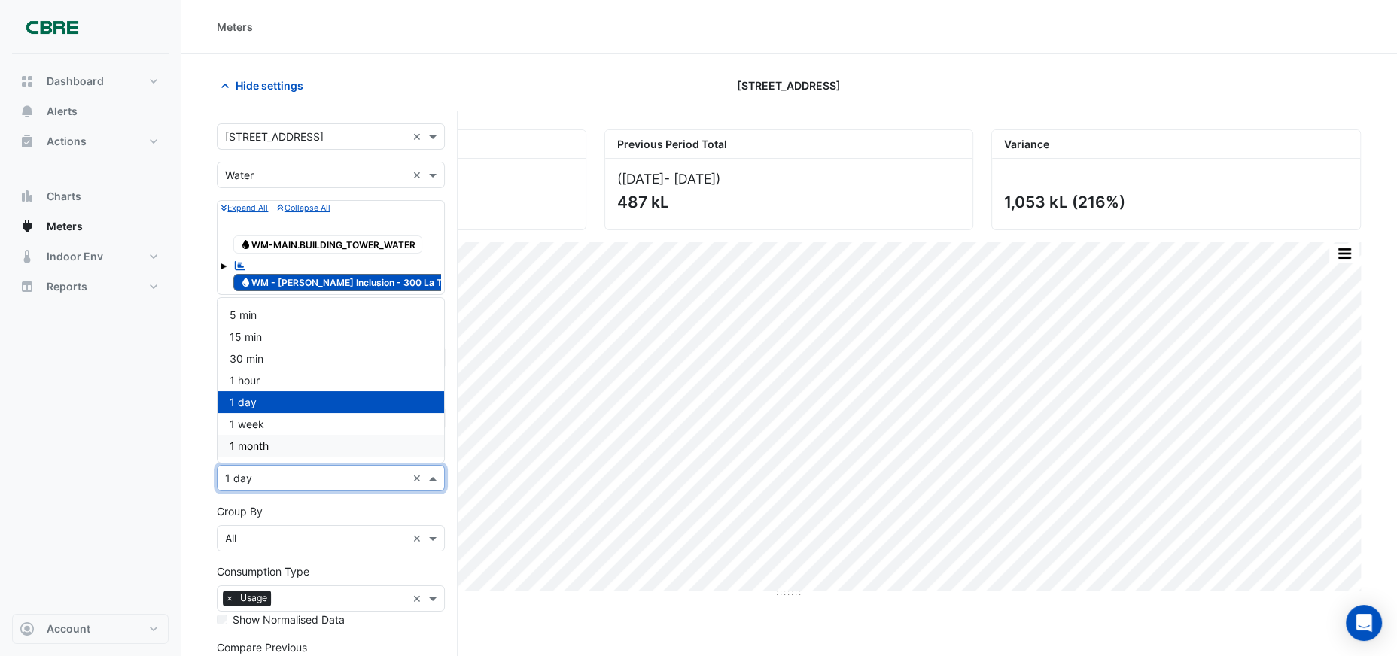
click at [312, 449] on div "1 month" at bounding box center [331, 446] width 227 height 22
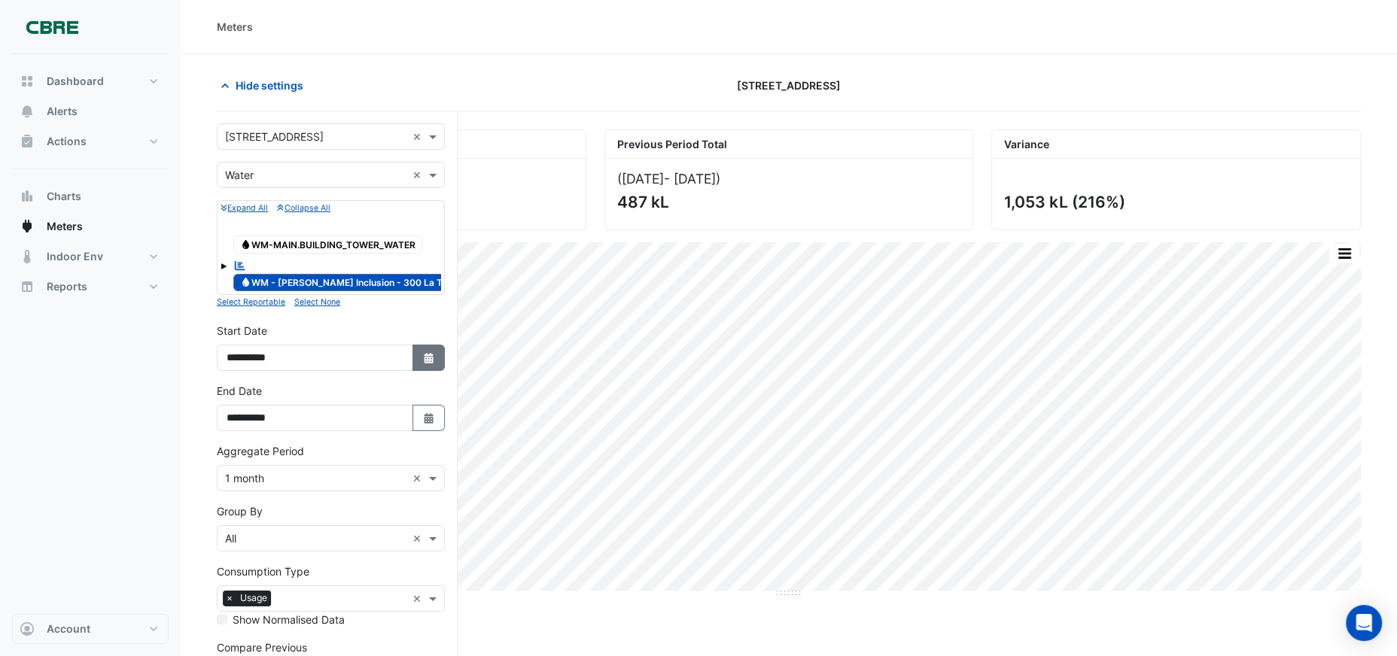
click at [437, 361] on button "Select Date" at bounding box center [429, 358] width 33 height 26
select select "*"
select select "****"
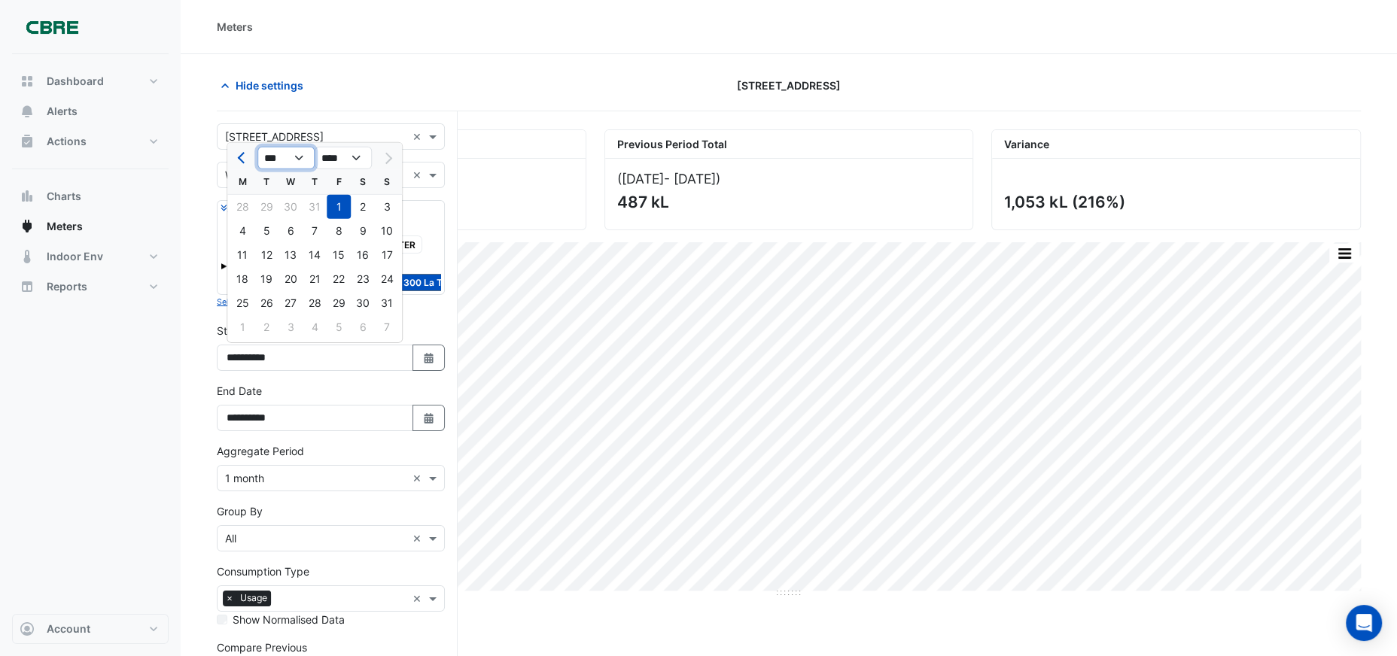
click at [300, 160] on select "*** *** *** *** *** *** *** ***" at bounding box center [285, 158] width 57 height 23
select select "*"
click at [257, 147] on select "*** *** *** *** *** *** *** ***" at bounding box center [285, 158] width 57 height 23
click at [440, 452] on div "Aggregate Period Aggregate Period × 1 month ×" at bounding box center [331, 467] width 228 height 48
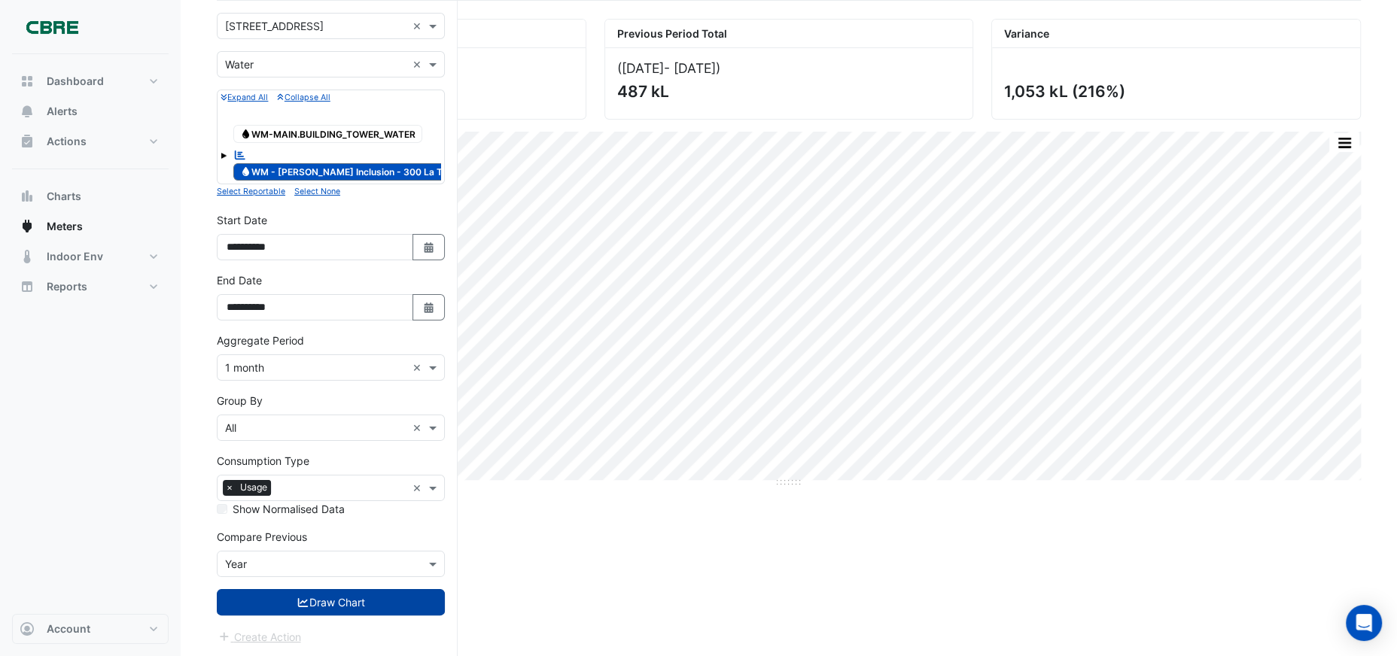
click at [321, 606] on button "Draw Chart" at bounding box center [331, 602] width 228 height 26
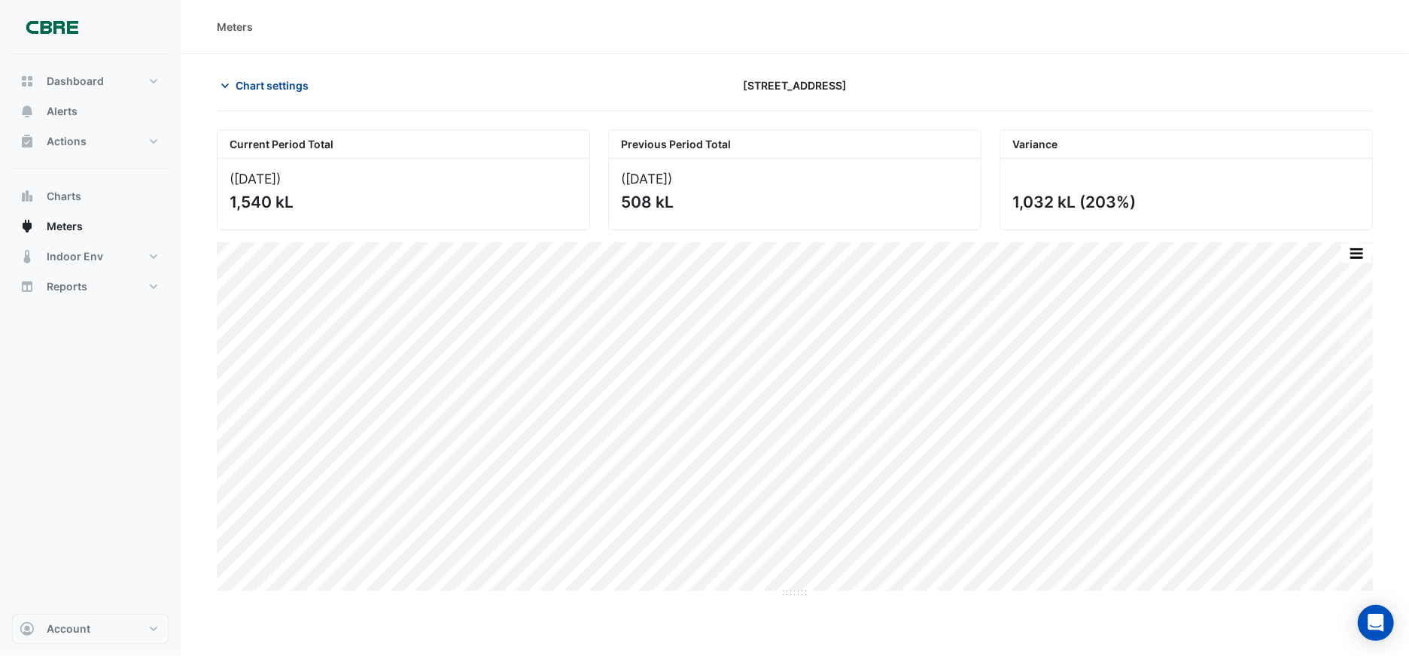
click at [270, 87] on span "Chart settings" at bounding box center [272, 86] width 73 height 16
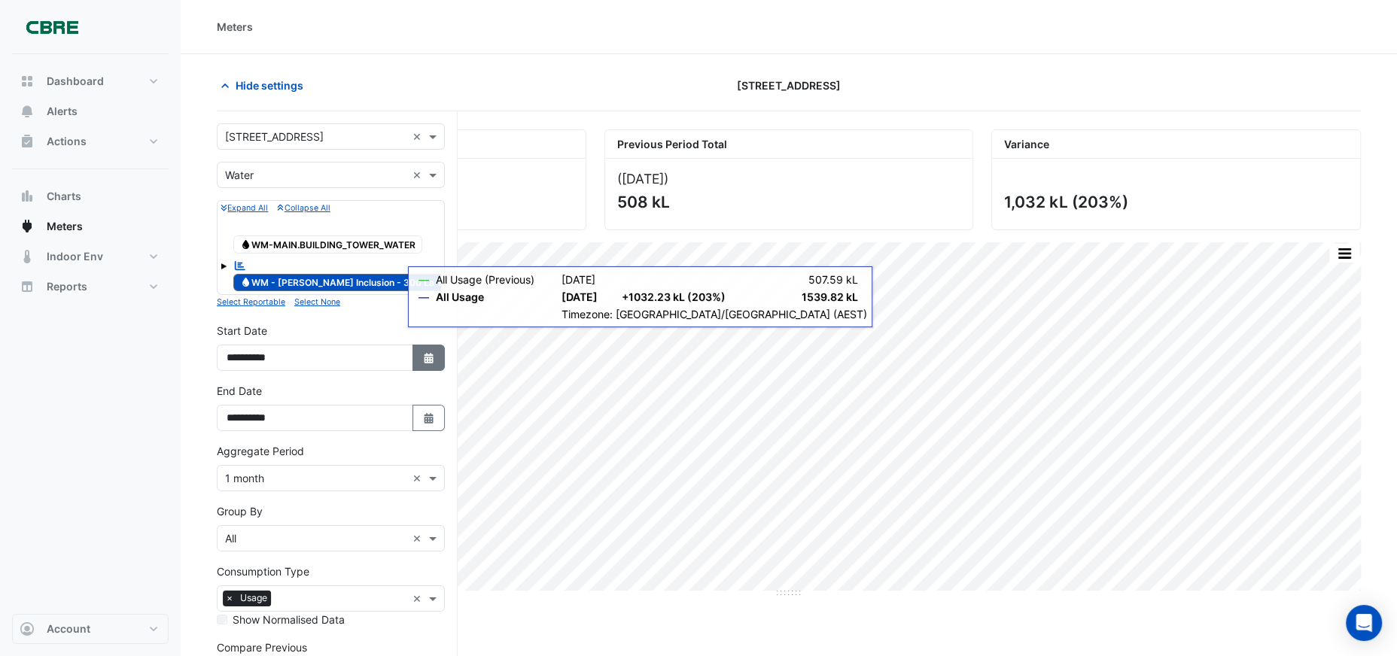
click at [426, 359] on icon "button" at bounding box center [428, 358] width 9 height 11
select select "*"
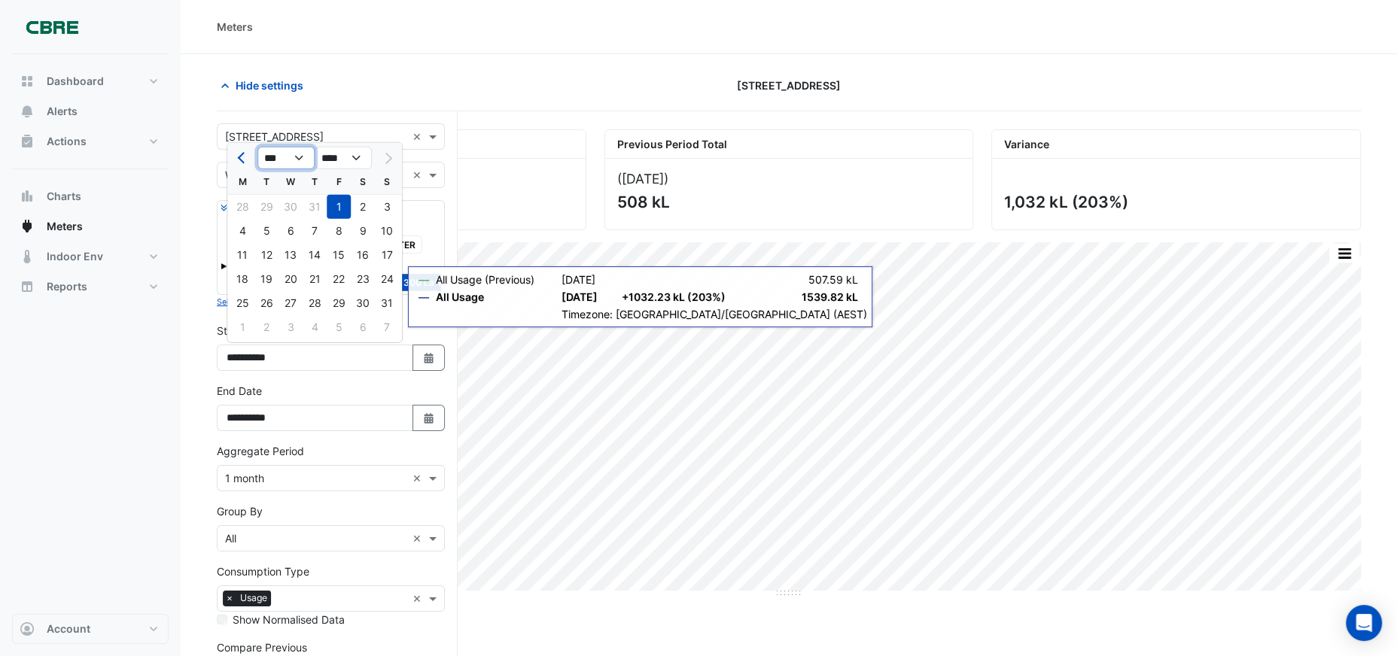
click at [302, 154] on select "*** *** *** *** *** *** *** ***" at bounding box center [285, 158] width 57 height 23
click at [355, 157] on select "**** **** **** **** **** **** **** **** **** **** ****" at bounding box center [343, 158] width 57 height 23
select select "****"
click at [315, 147] on select "**** **** **** **** **** **** **** **** **** **** ****" at bounding box center [343, 158] width 57 height 23
click at [314, 206] on div "1" at bounding box center [315, 207] width 24 height 24
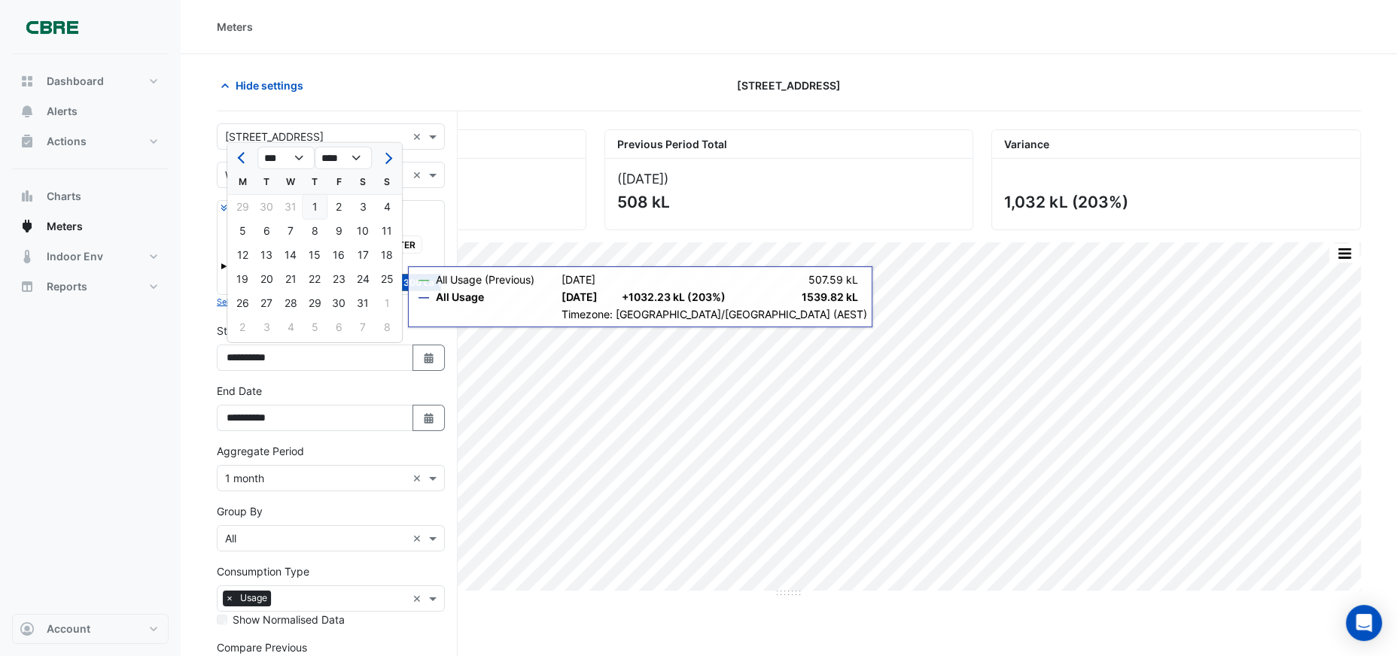
type input "**********"
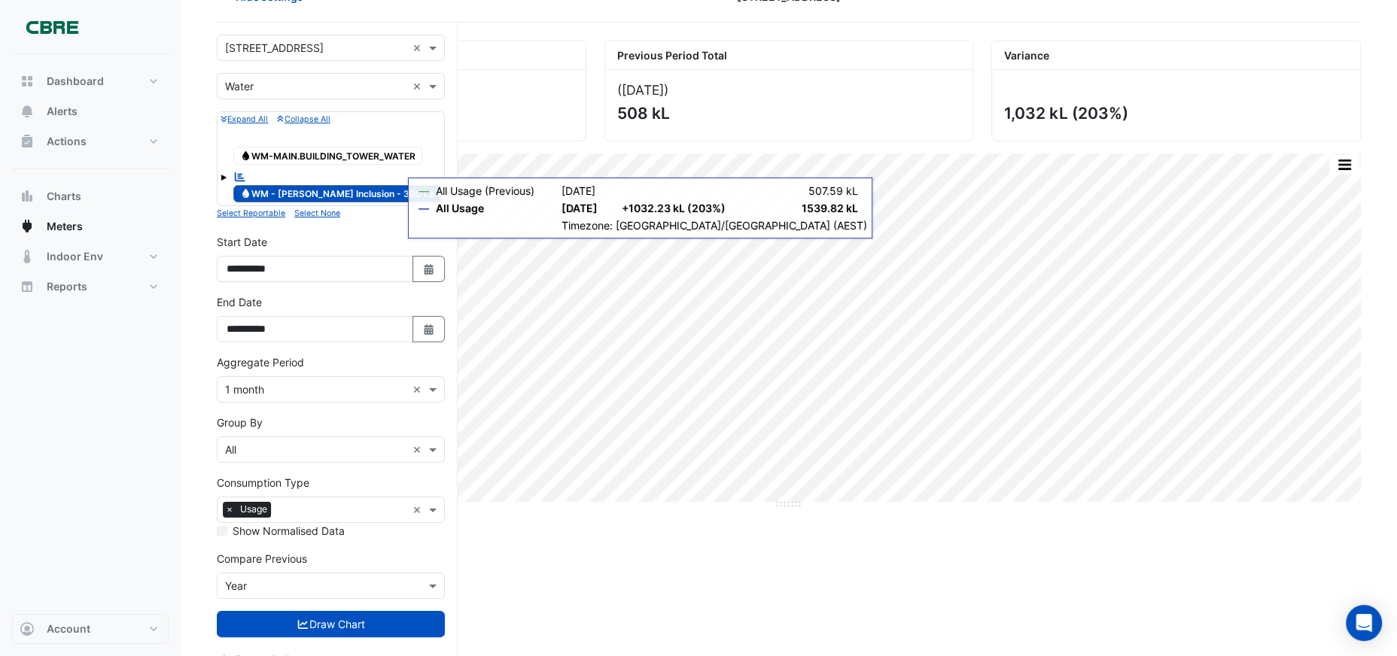
scroll to position [111, 0]
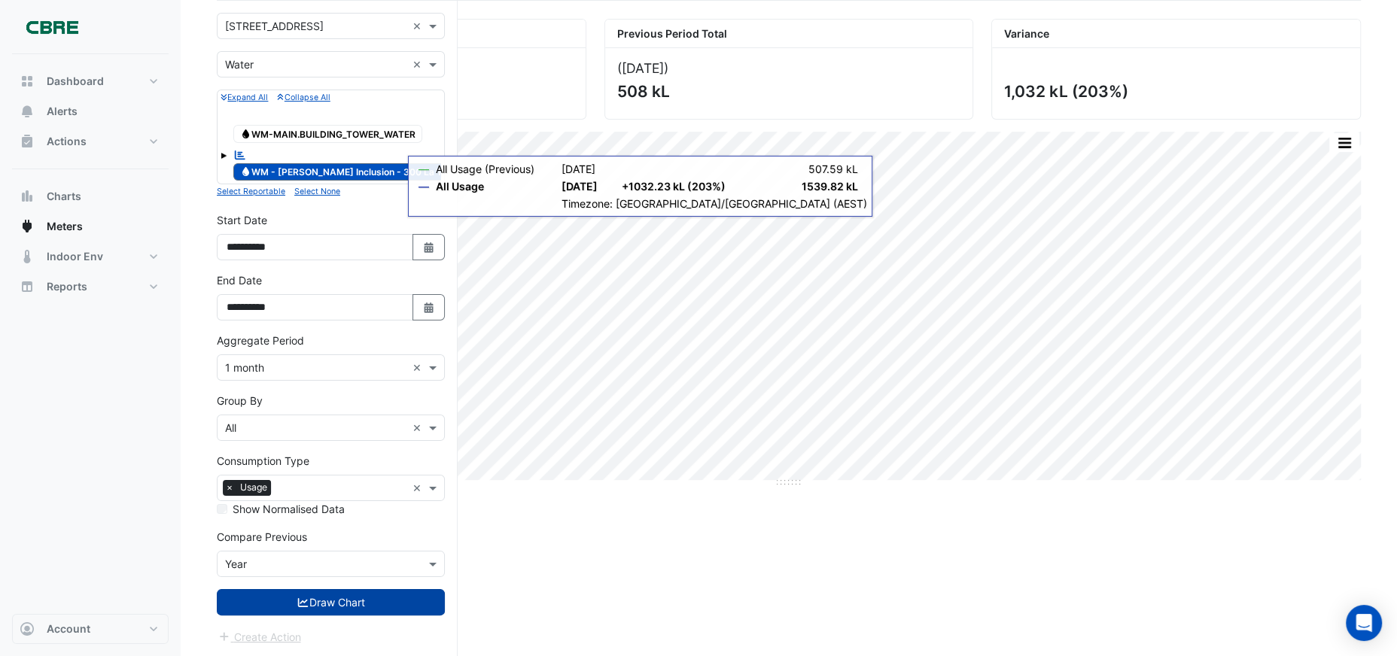
click at [285, 603] on button "Draw Chart" at bounding box center [331, 602] width 228 height 26
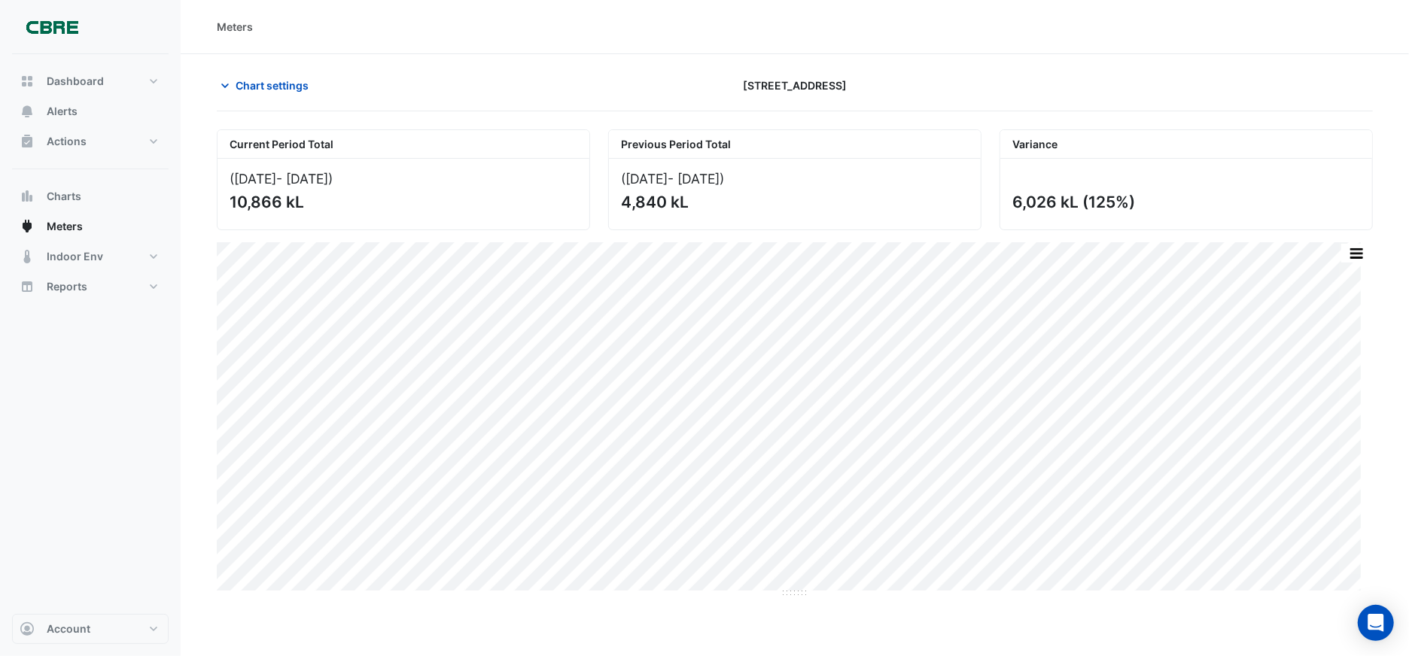
click at [1122, 610] on div "Meters Chart settings [STREET_ADDRESS] Current Period Total ([DATE] - [DATE] ) …" at bounding box center [795, 328] width 1229 height 656
click at [50, 227] on span "Meters" at bounding box center [65, 226] width 36 height 15
